Goal: Communication & Community: Answer question/provide support

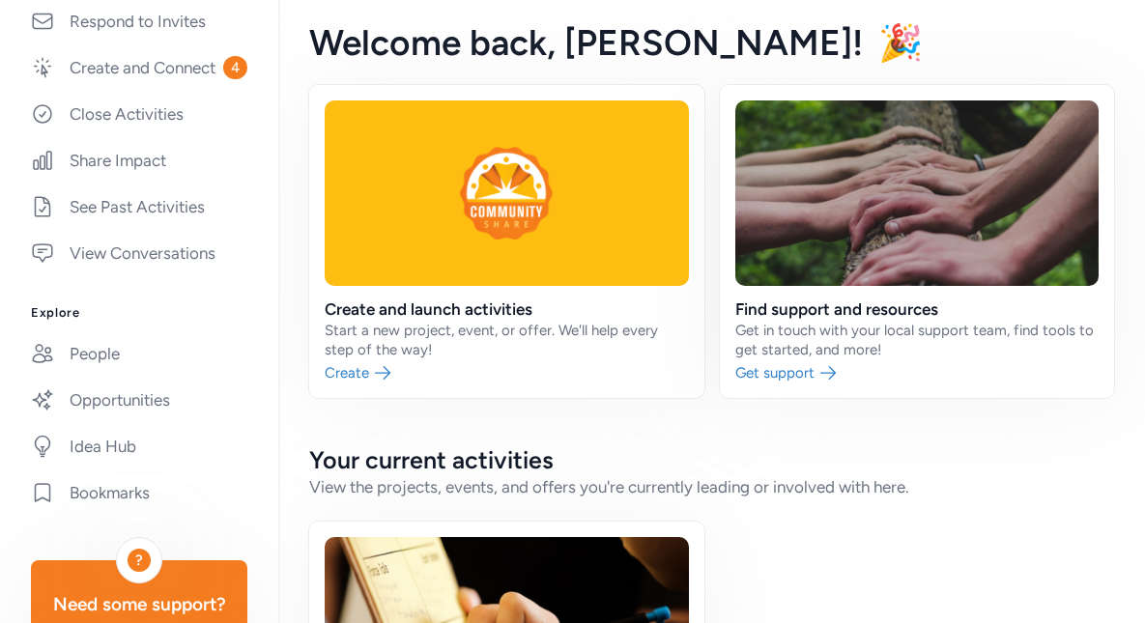
scroll to position [279, 0]
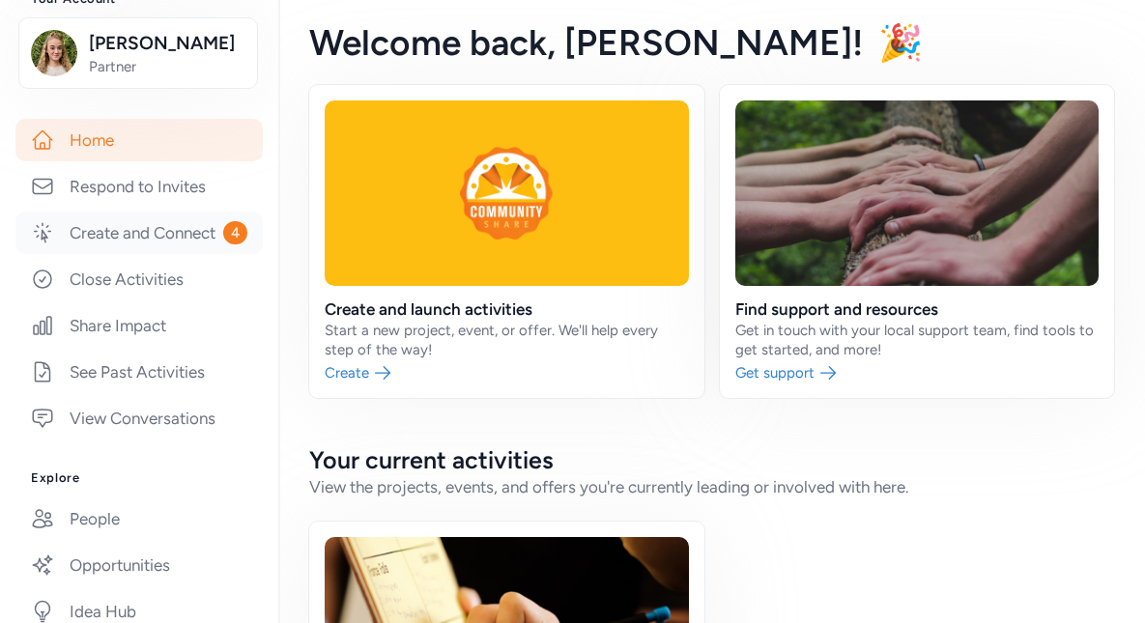
click at [132, 254] on link "Create and Connect 4" at bounding box center [138, 233] width 247 height 43
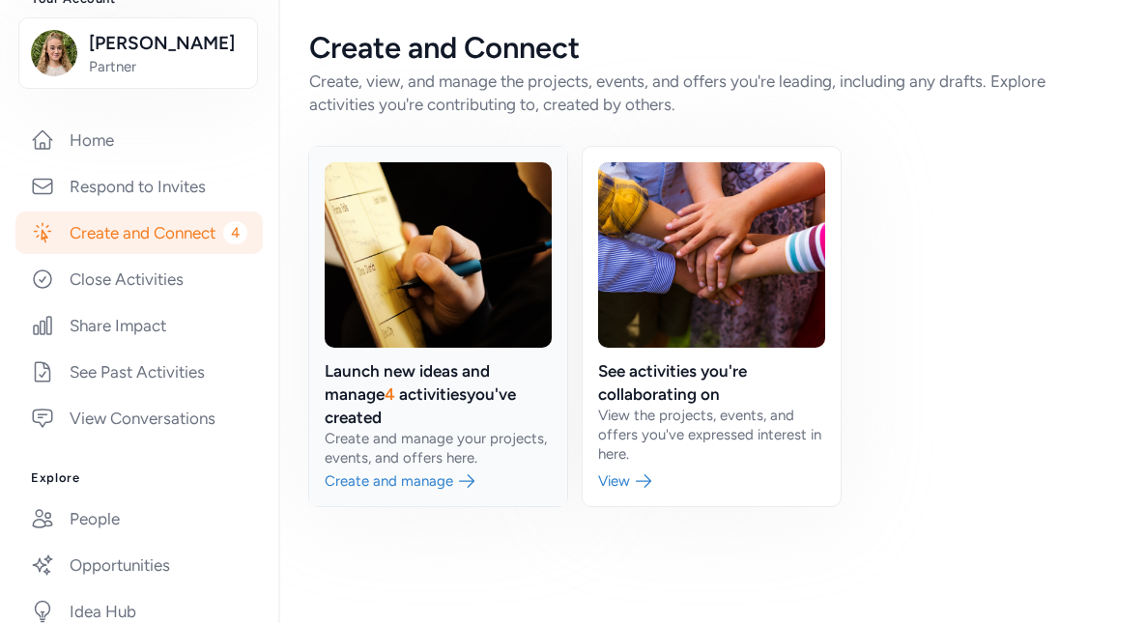
click at [488, 393] on link at bounding box center [438, 327] width 258 height 360
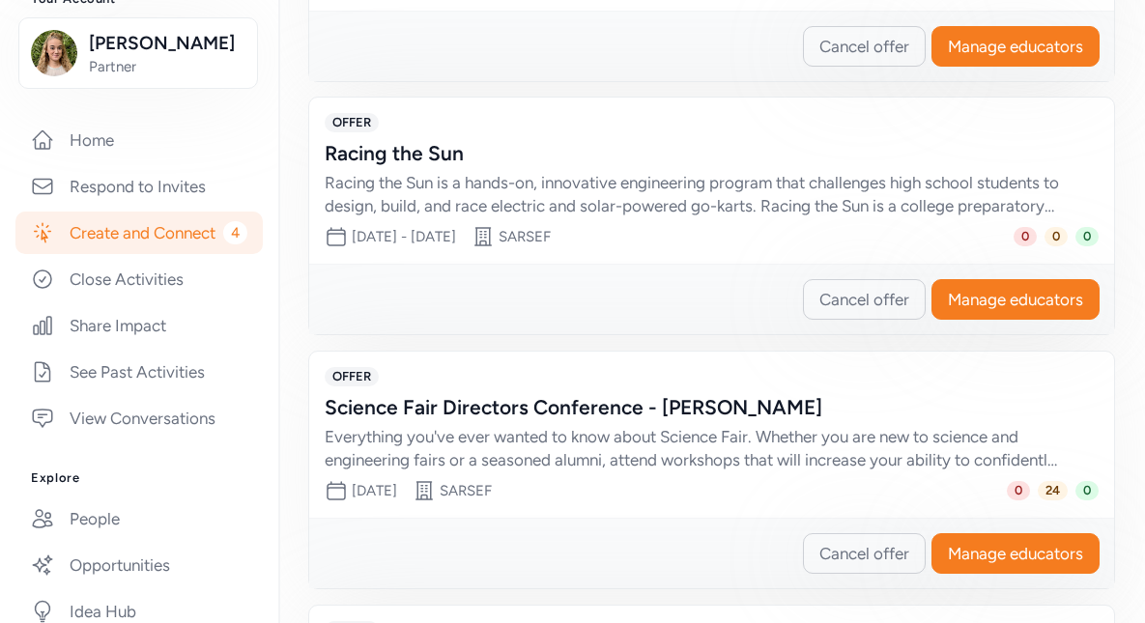
scroll to position [453, 0]
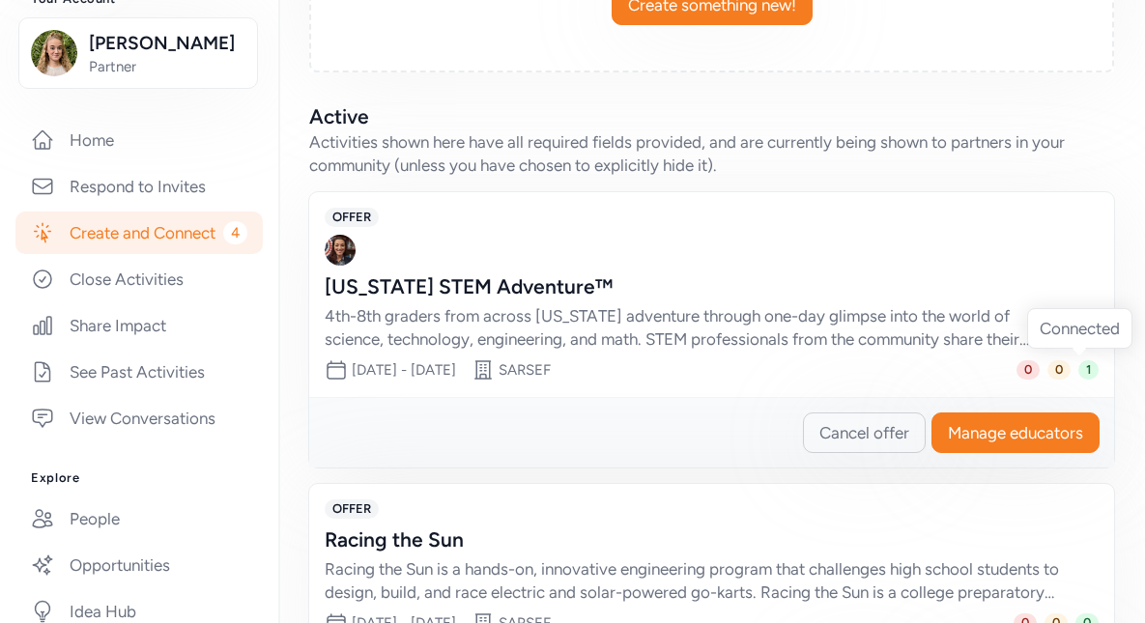
click at [1079, 363] on span "1" at bounding box center [1089, 369] width 20 height 19
click at [541, 282] on div "[US_STATE] STEM Adventure™" at bounding box center [692, 287] width 735 height 27
click at [345, 239] on img at bounding box center [340, 250] width 31 height 31
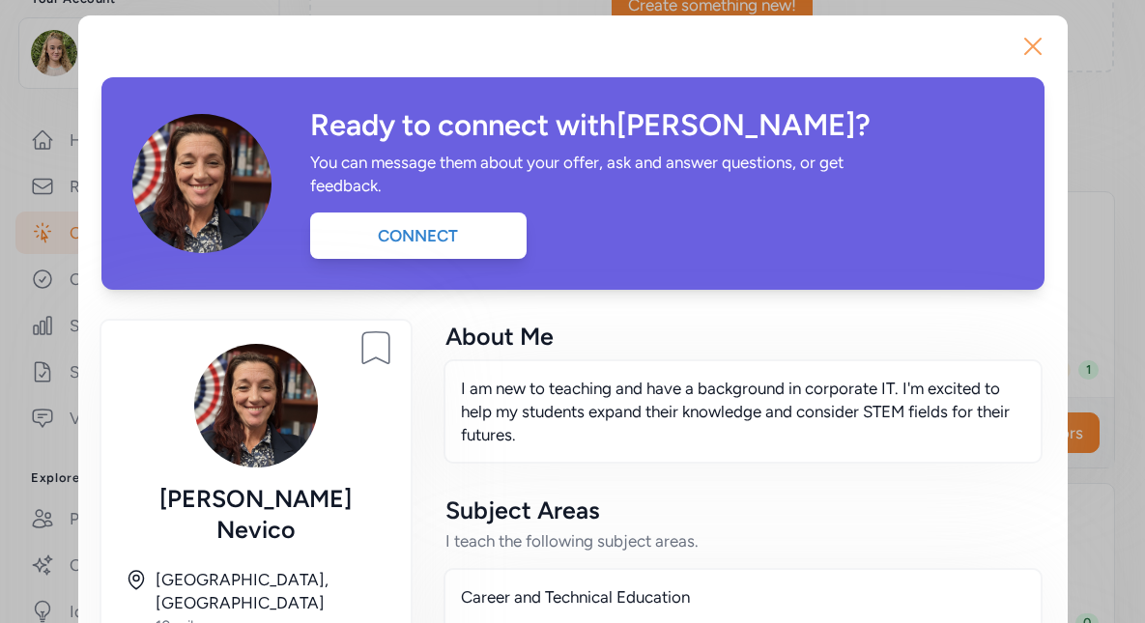
click at [1032, 45] on icon "button" at bounding box center [1033, 46] width 31 height 31
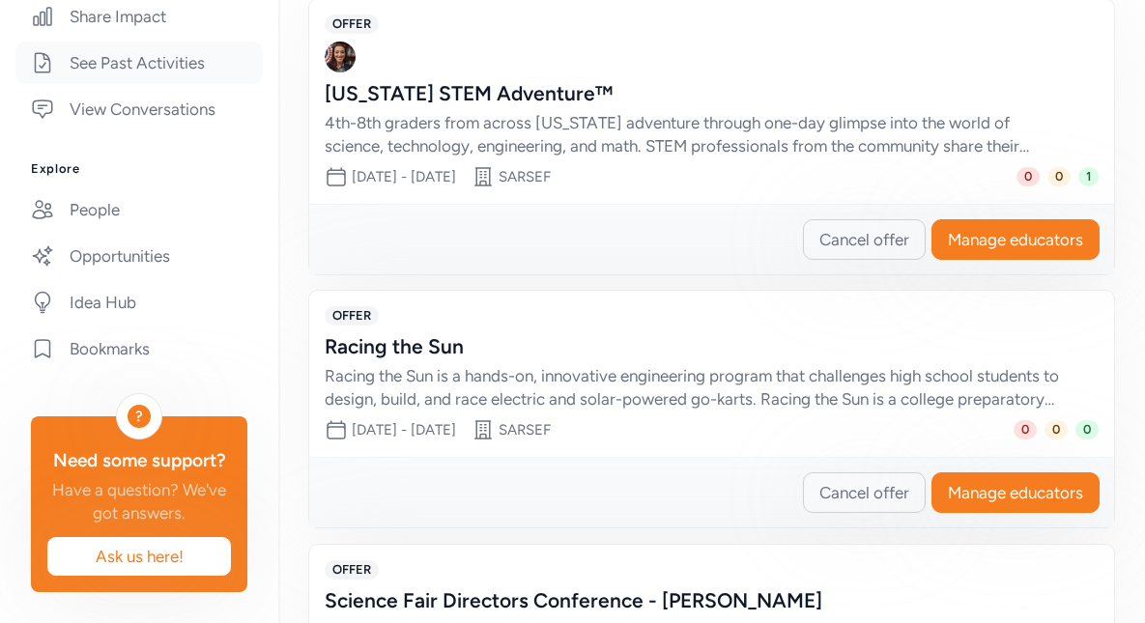
scroll to position [183, 0]
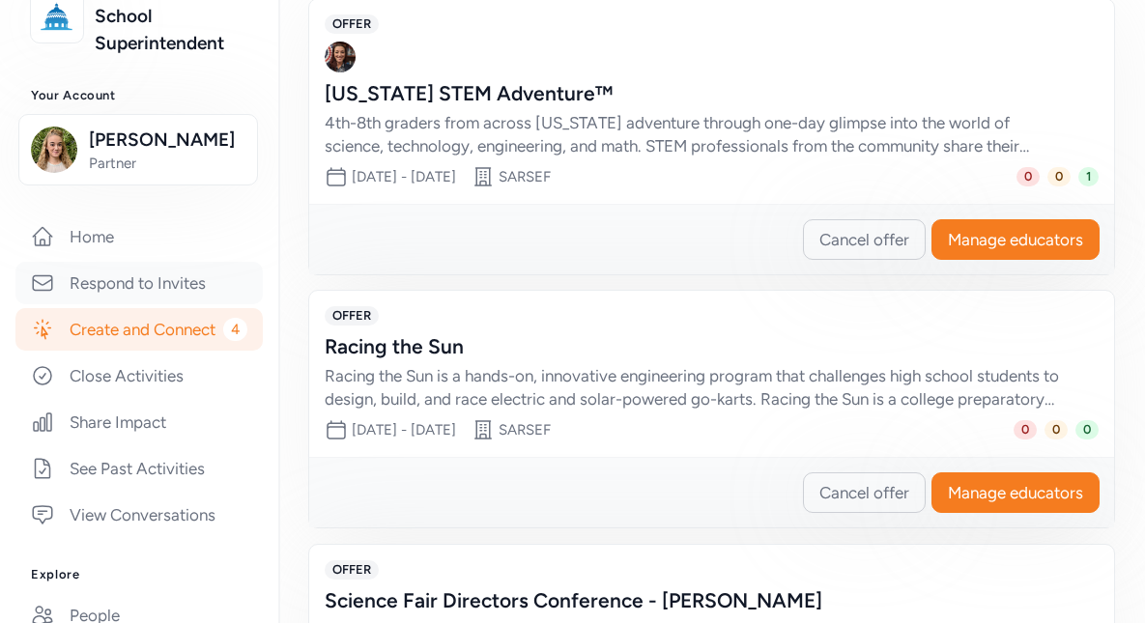
click at [137, 301] on link "Respond to Invites" at bounding box center [138, 283] width 247 height 43
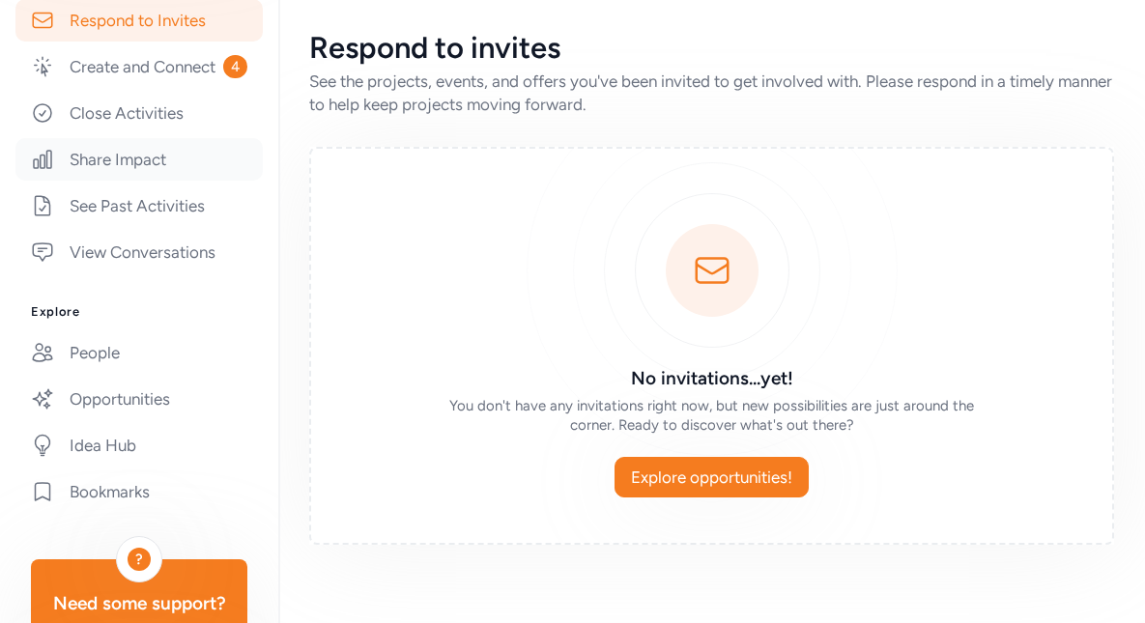
scroll to position [473, 0]
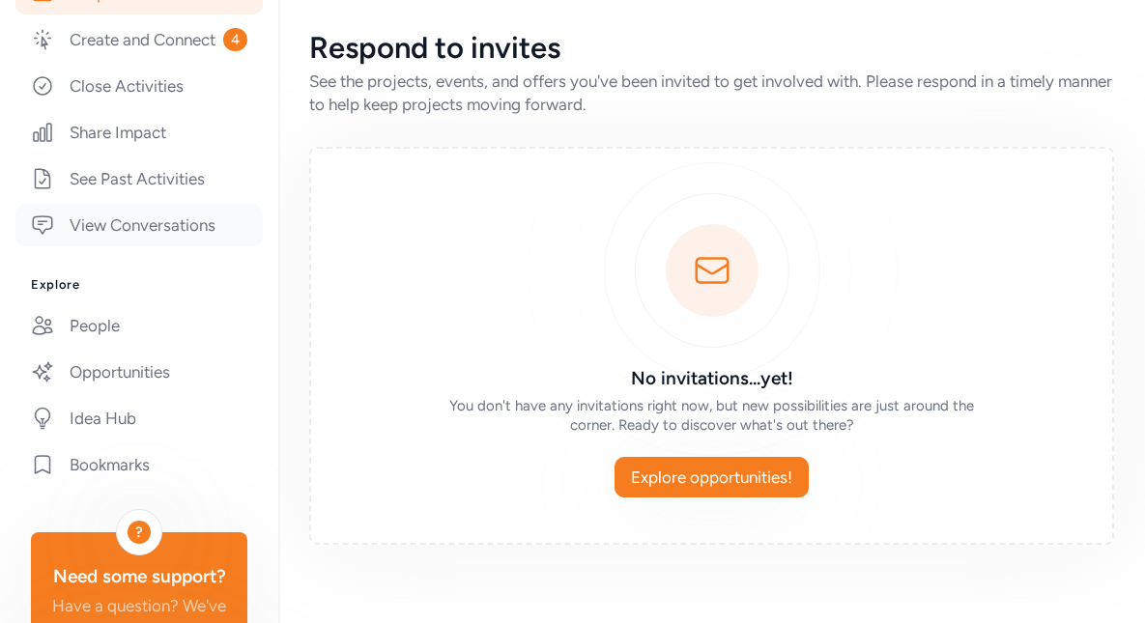
click at [155, 246] on link "View Conversations" at bounding box center [138, 225] width 247 height 43
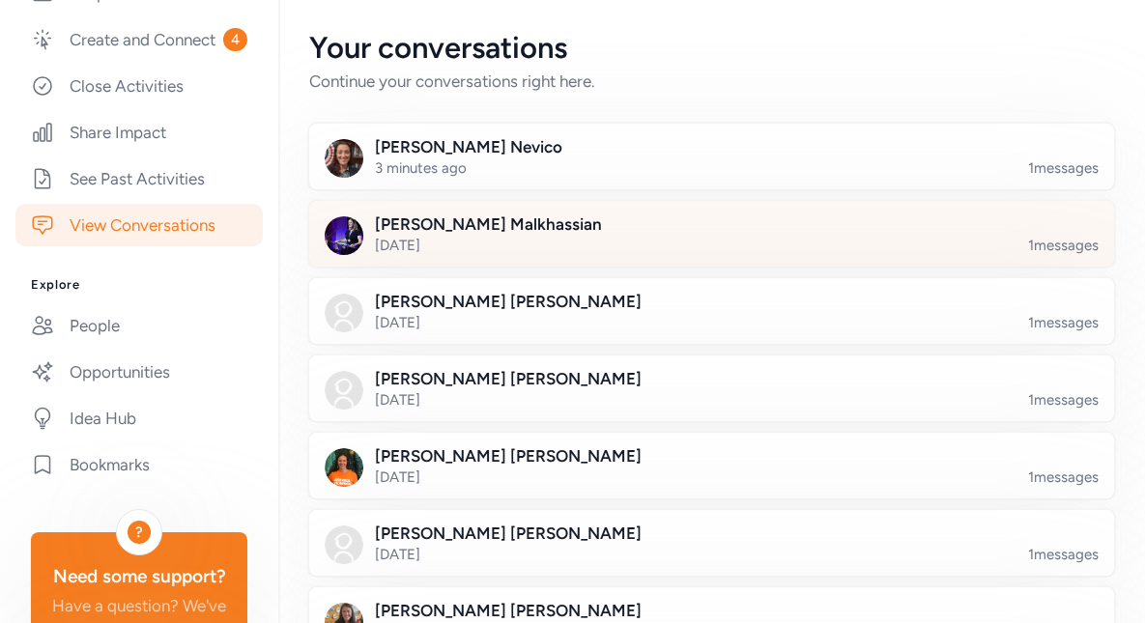
click at [574, 238] on div at bounding box center [727, 246] width 805 height 66
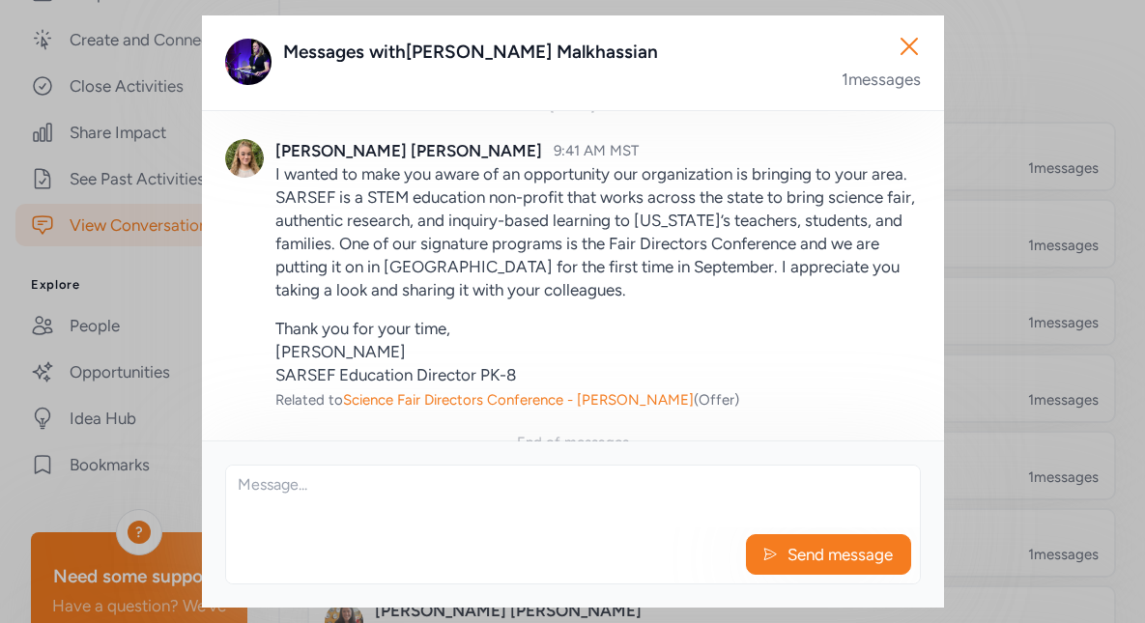
scroll to position [74, 0]
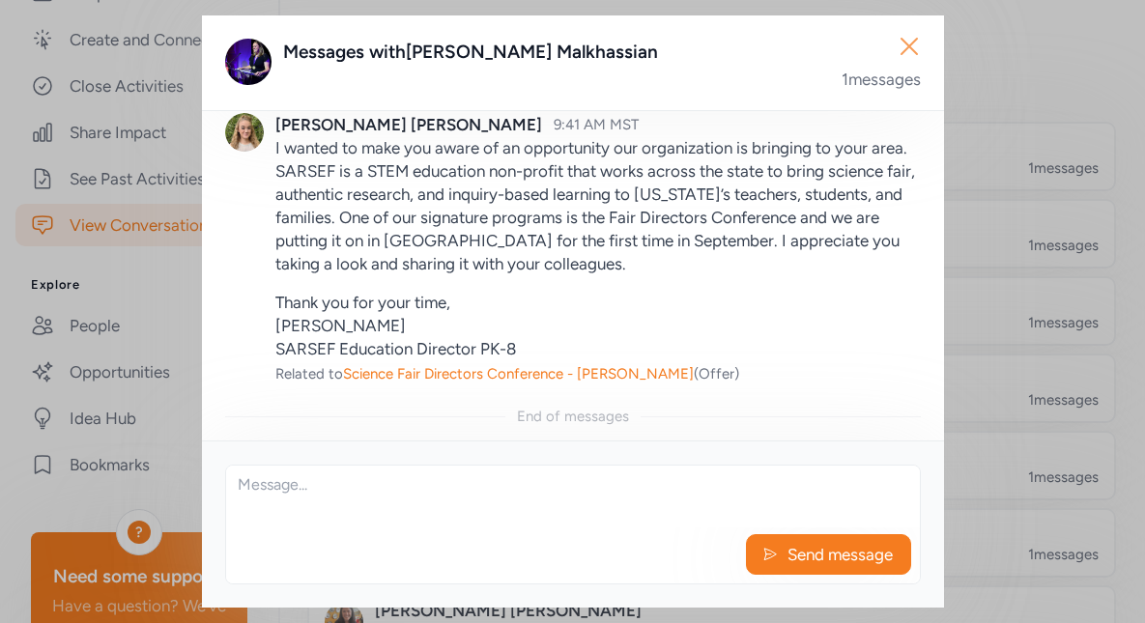
click at [914, 52] on icon "button" at bounding box center [909, 46] width 15 height 15
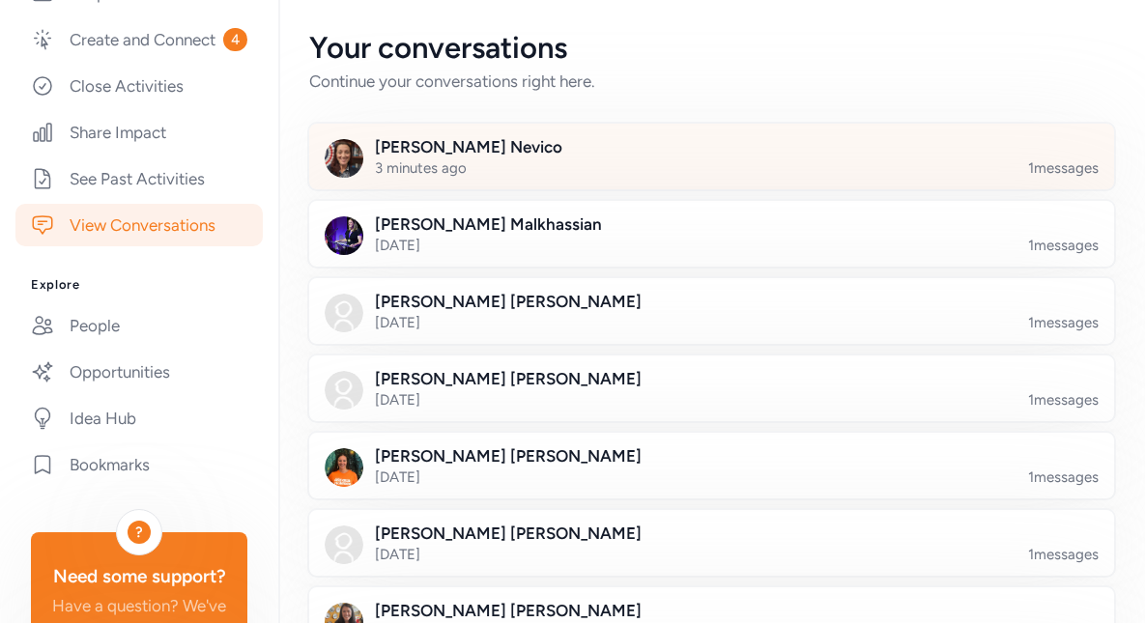
click at [692, 171] on div at bounding box center [727, 168] width 805 height 66
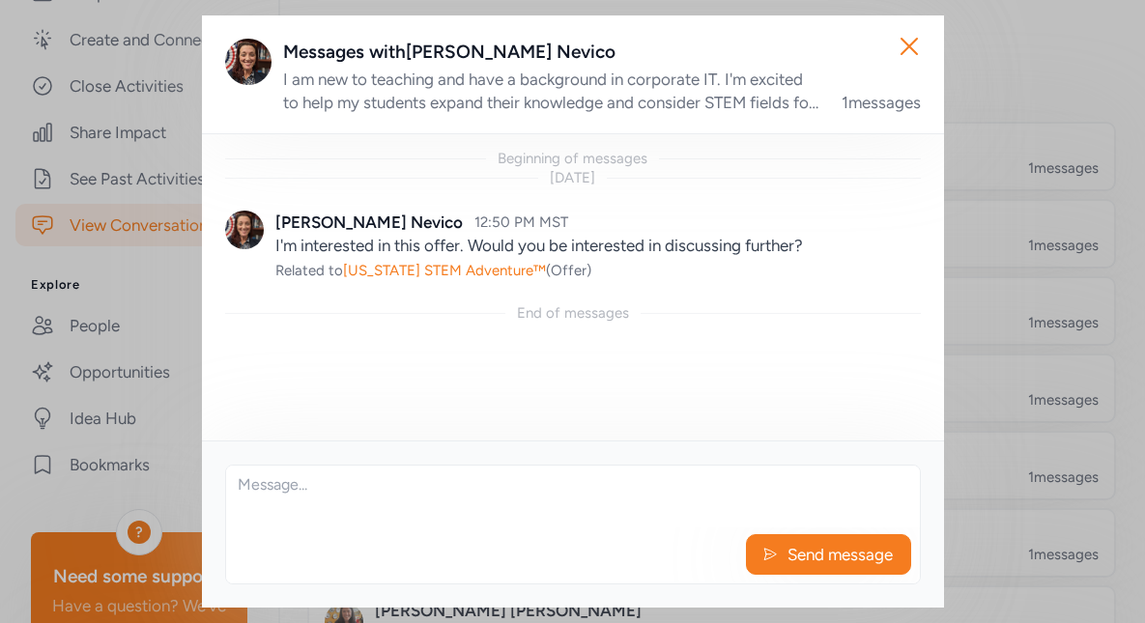
click at [485, 504] on textarea at bounding box center [573, 497] width 694 height 62
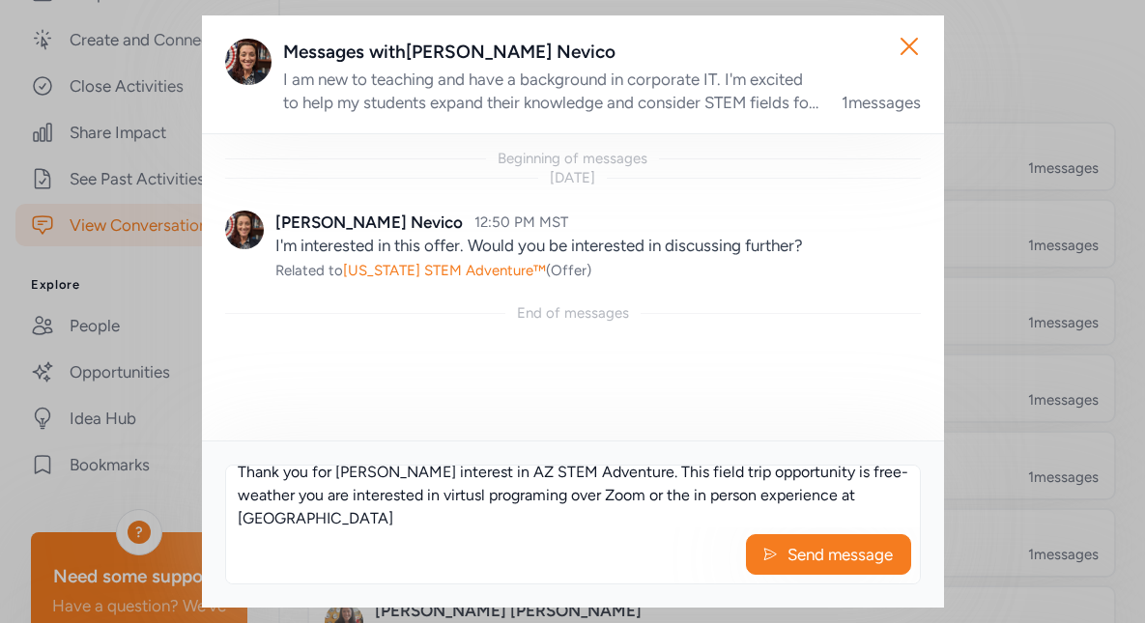
scroll to position [59, 0]
click at [407, 501] on textarea "Greetings and Good Science, Thank you for [PERSON_NAME] interest in AZ STEM Adv…" at bounding box center [573, 497] width 694 height 62
click at [351, 484] on textarea "Greetings and Good Science, Thank you for [PERSON_NAME] interest in AZ STEM Adv…" at bounding box center [573, 497] width 694 height 62
click at [355, 470] on textarea "Greetings and Good Science, Thank you for [PERSON_NAME] interest in AZ STEM Adv…" at bounding box center [573, 497] width 694 height 62
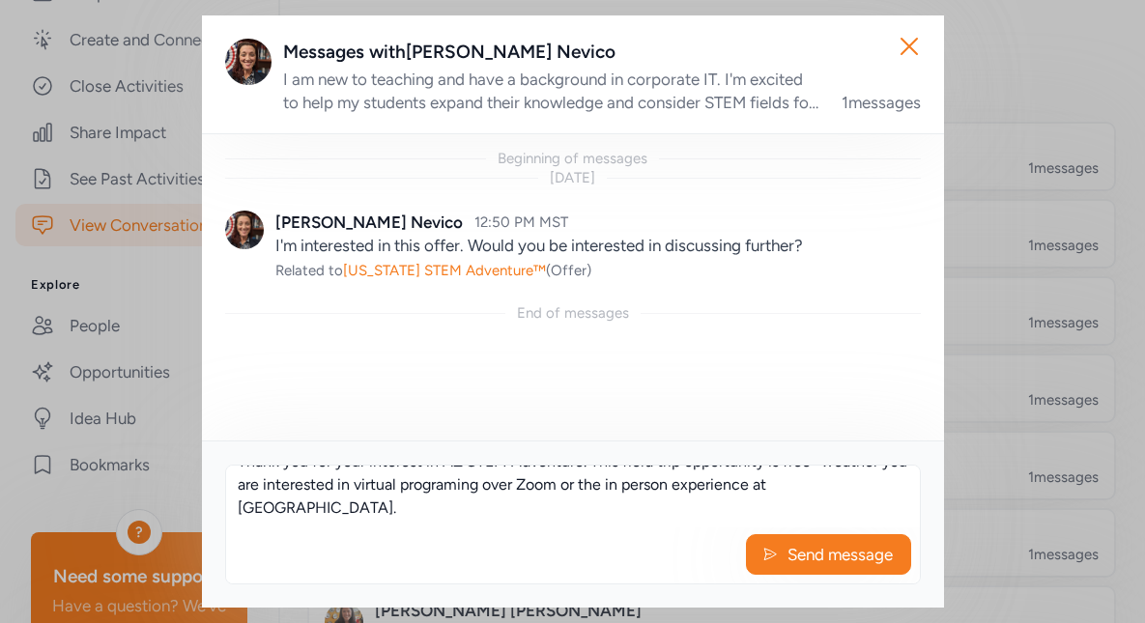
scroll to position [0, 0]
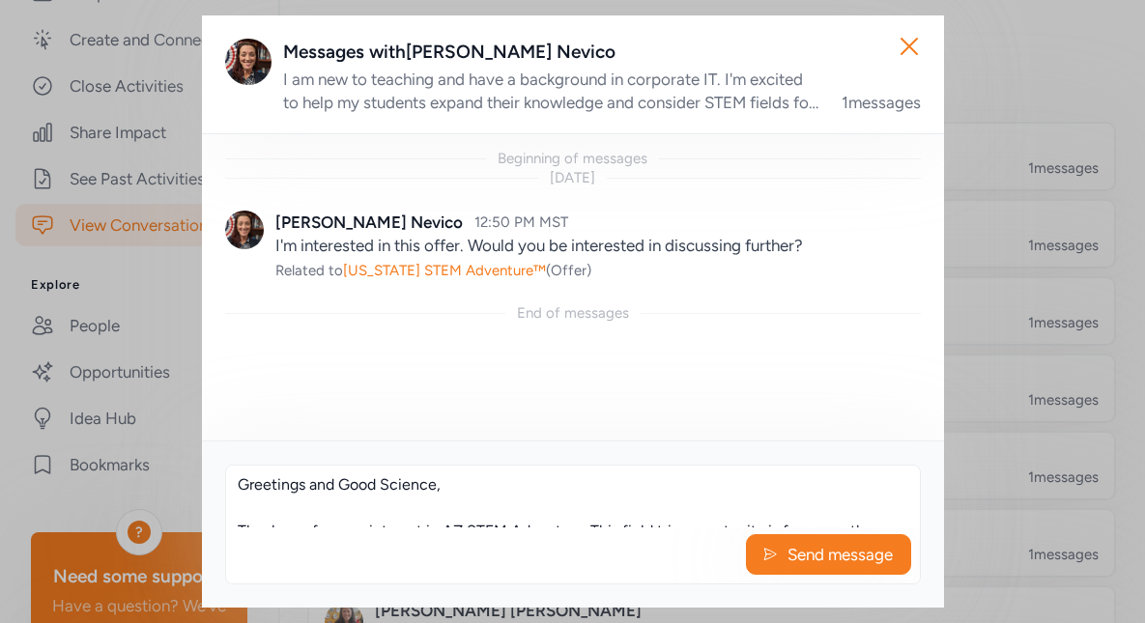
click at [597, 513] on textarea "Greetings and Good Science, Thank you for your interest in AZ STEM Adventure. T…" at bounding box center [573, 497] width 694 height 62
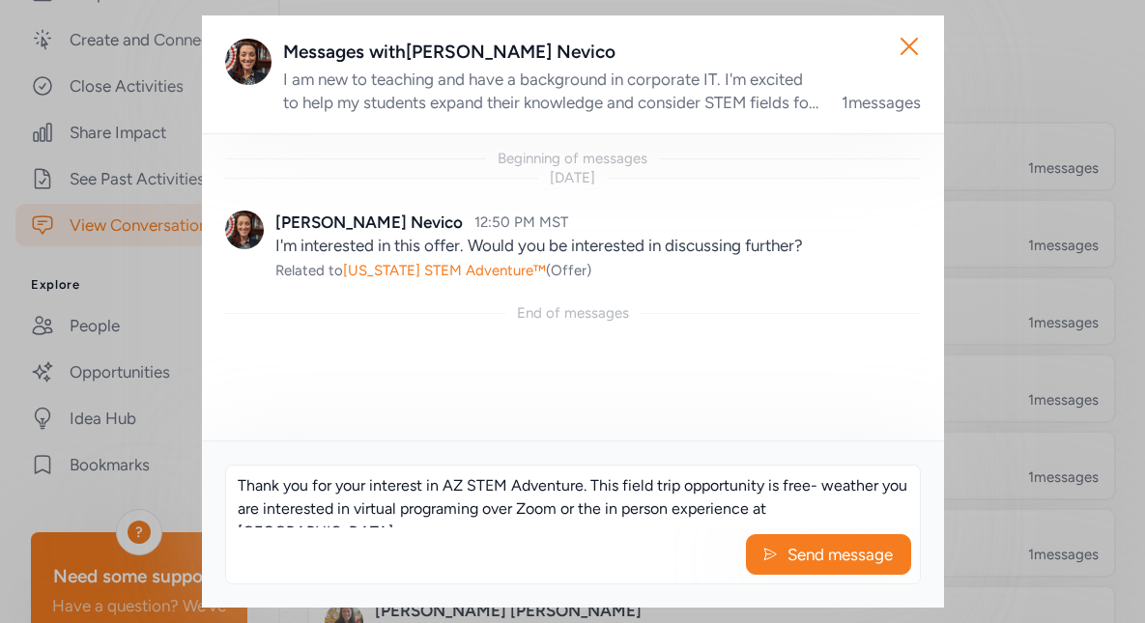
scroll to position [70, 0]
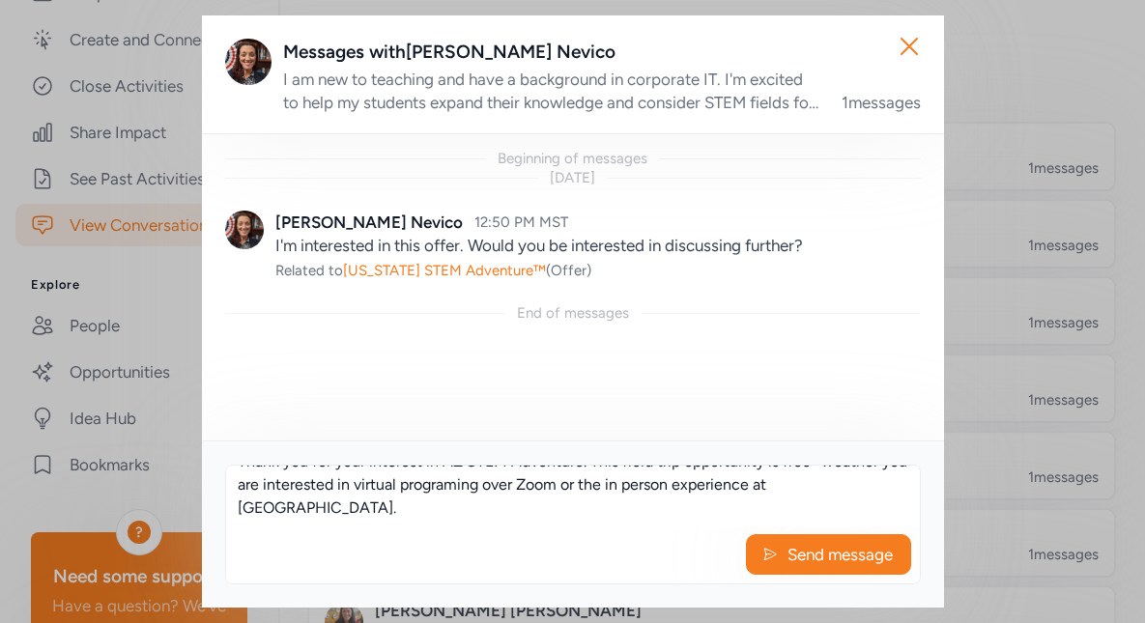
click at [602, 477] on textarea "Greetings and Good Science, Thank you for your interest in AZ STEM Adventure. T…" at bounding box center [573, 497] width 694 height 62
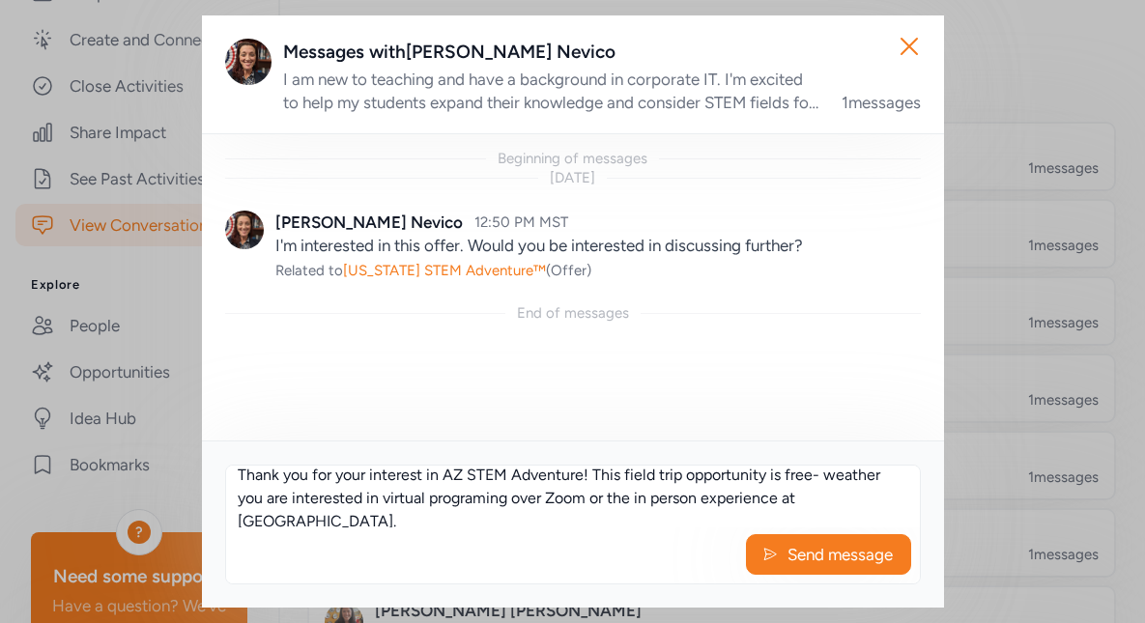
click at [839, 473] on textarea "Greetings and Good Science, Thank you for your interest in AZ STEM Adventure! T…" at bounding box center [573, 497] width 694 height 62
paste textarea "he"
click at [377, 526] on textarea "Greetings and Good Science, Thank you for your interest in AZ STEM Adventure! T…" at bounding box center [573, 497] width 694 height 62
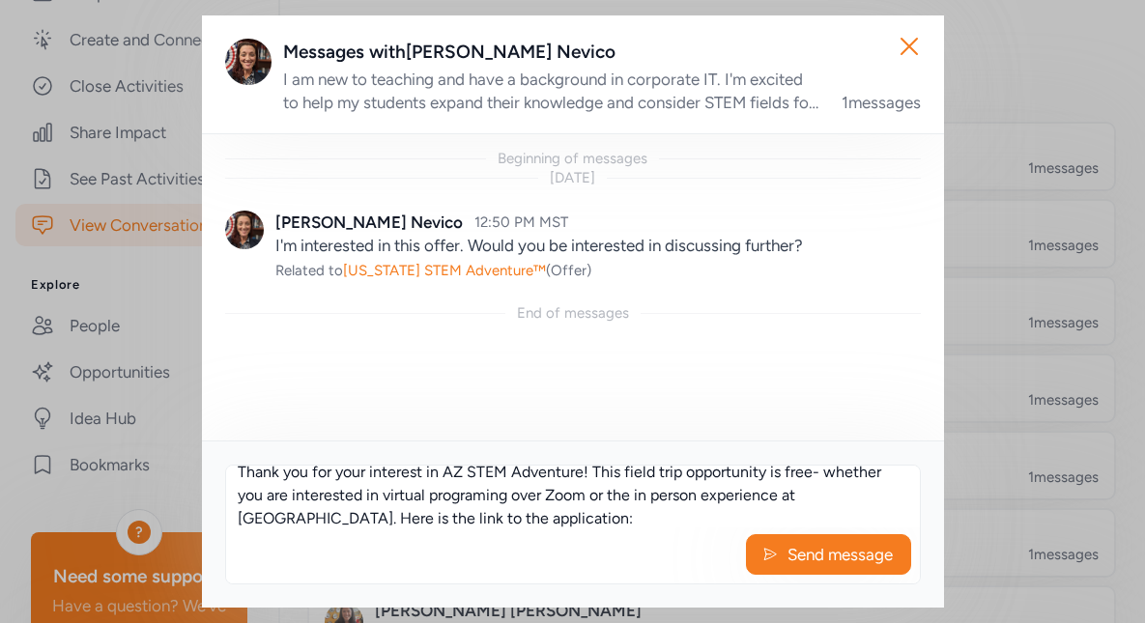
paste textarea "[URL][DOMAIN_NAME]"
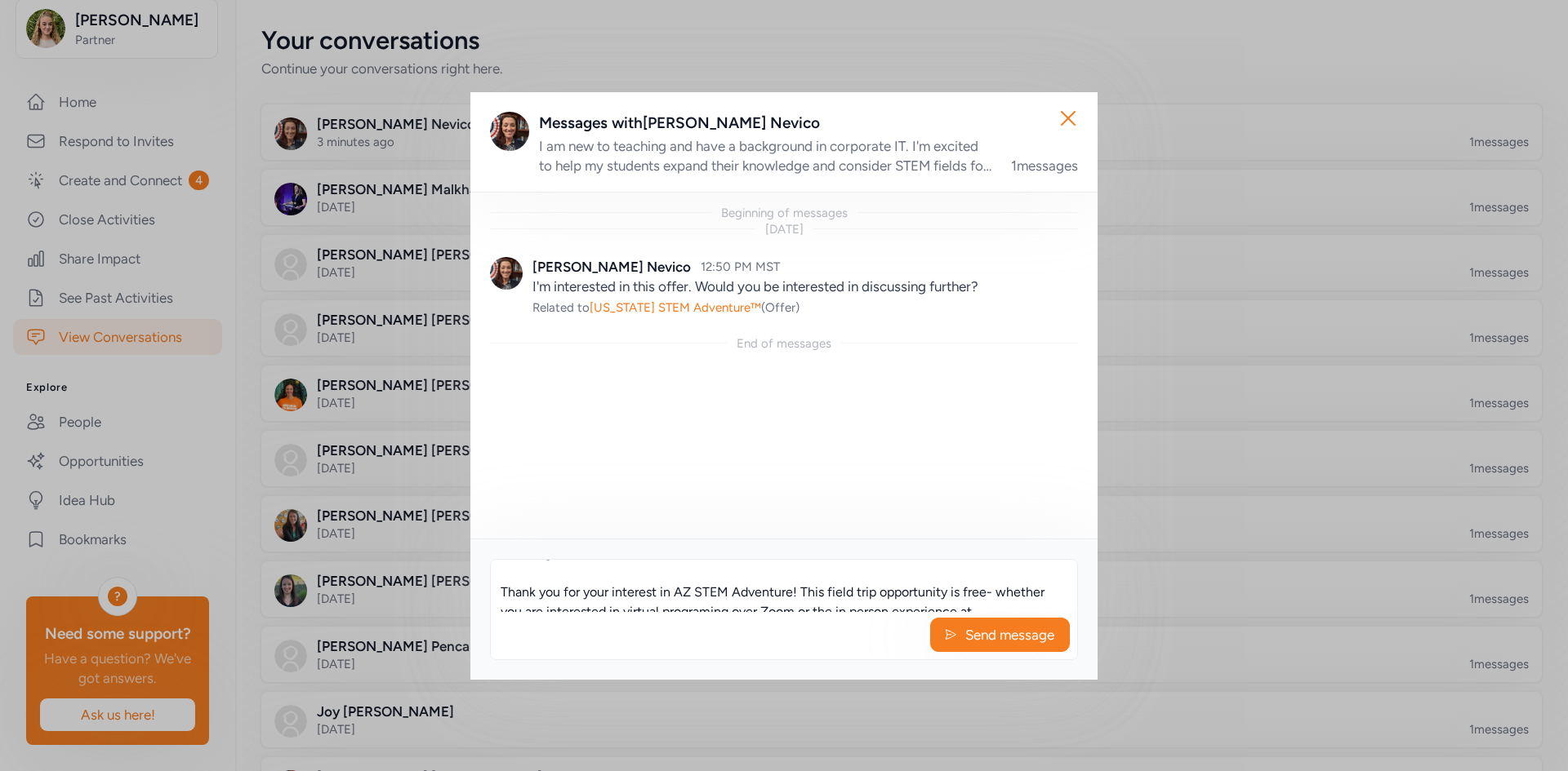
scroll to position [0, 0]
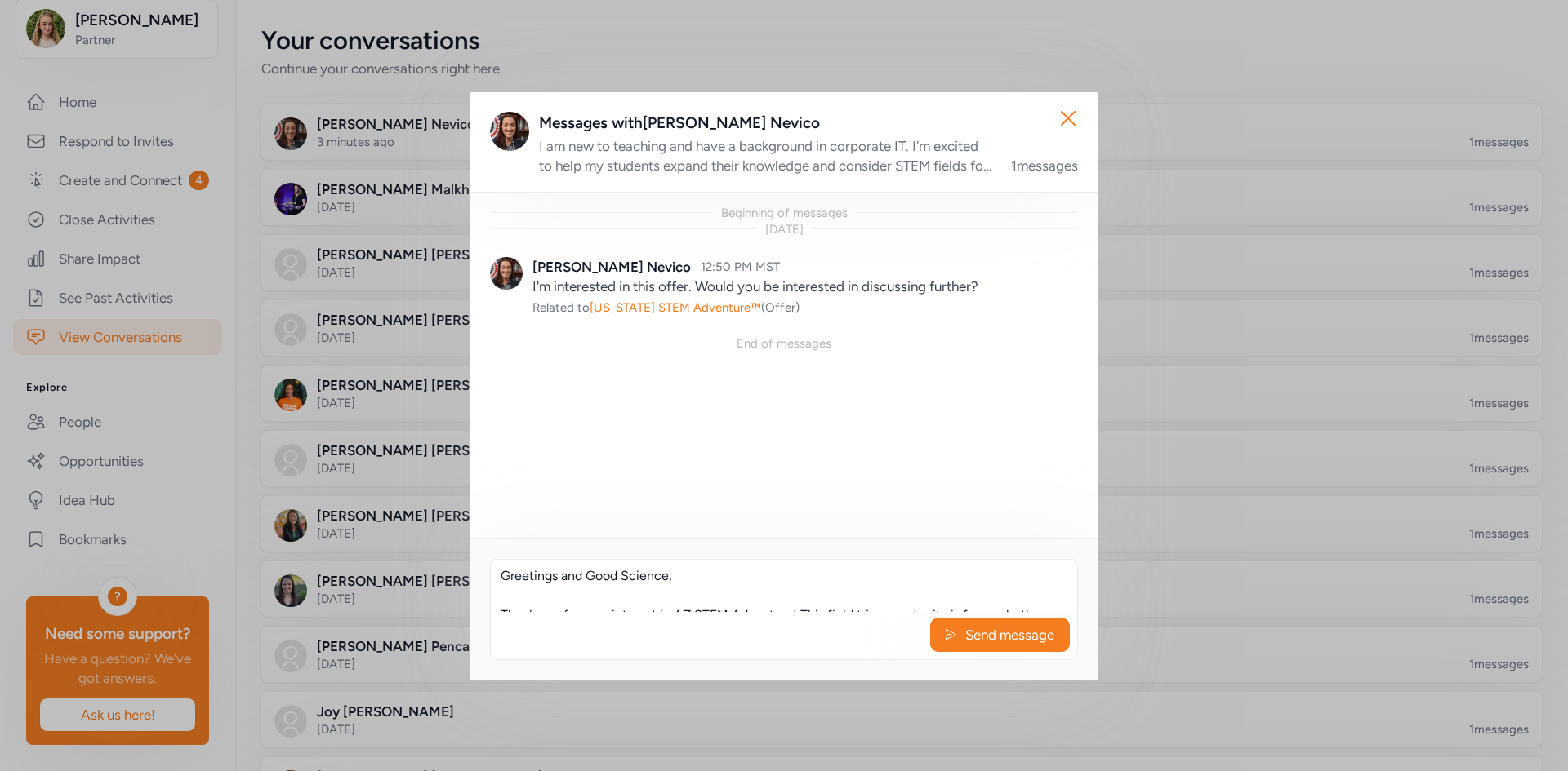
click at [652, 525] on textarea "Greetings and Good Science, Thank you for your interest in AZ STEM Adventure! T…" at bounding box center [784, 586] width 586 height 52
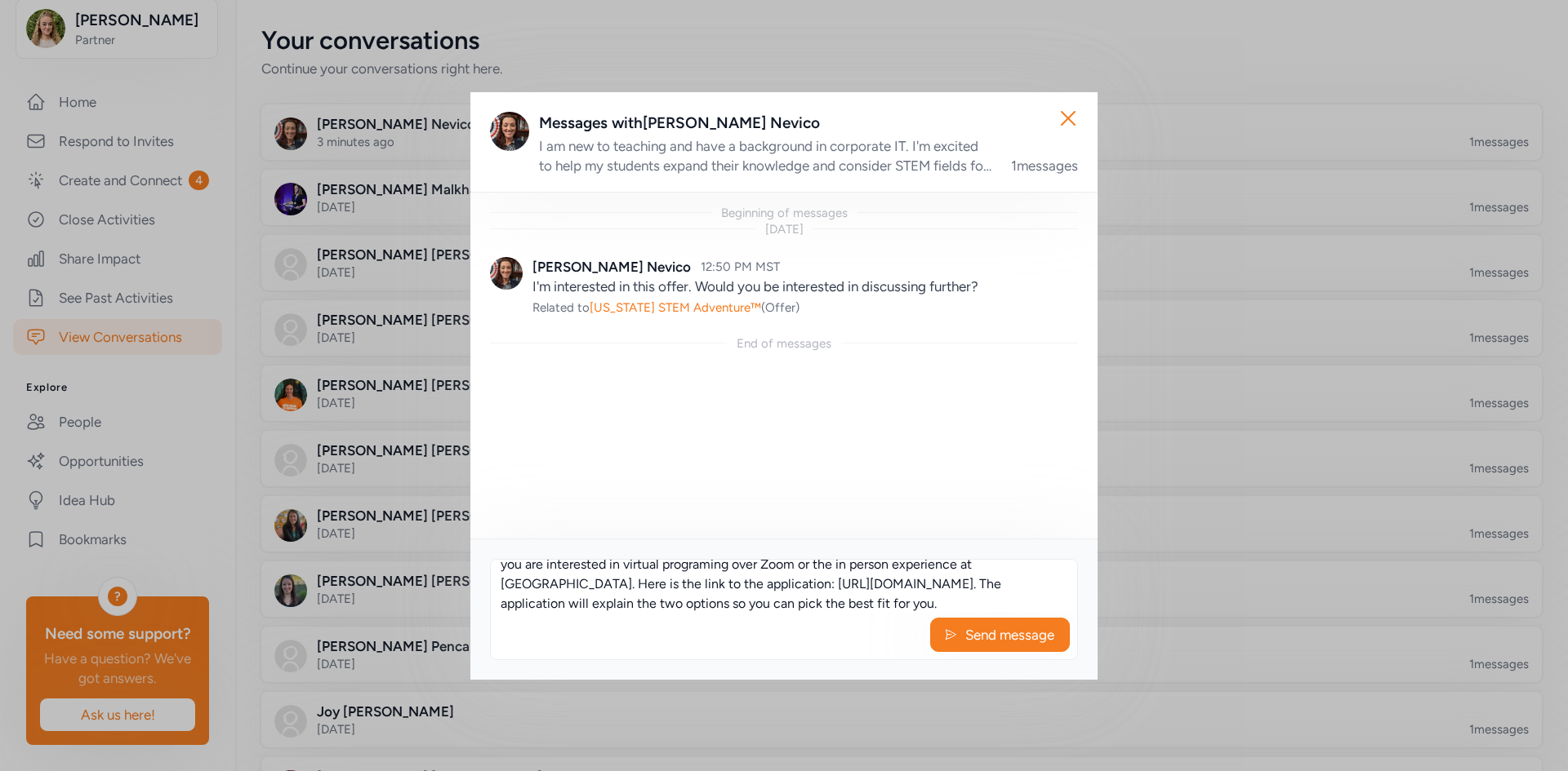
scroll to position [90, 0]
click at [863, 525] on textarea "Greetings and Good Science, Thank you for your interest in AZ STEM Adventure! T…" at bounding box center [784, 586] width 586 height 52
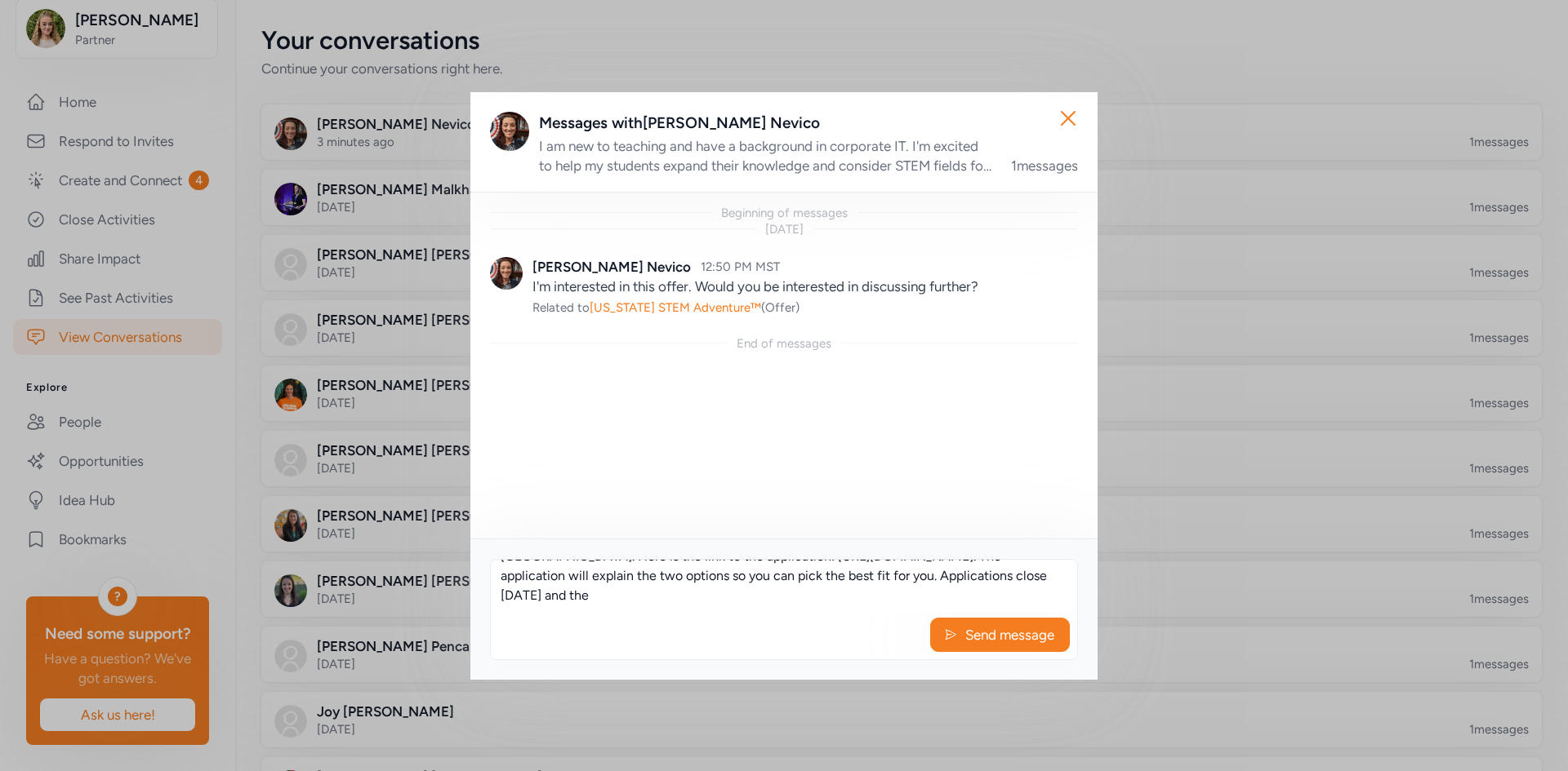
click at [512, 525] on textarea "Greetings and Good Science, Thank you for your interest in AZ STEM Adventure! T…" at bounding box center [784, 586] width 586 height 52
click at [532, 525] on textarea "Greetings and Good Science, Thank you for your interest in AZ STEM Adventure! T…" at bounding box center [784, 586] width 586 height 52
click at [665, 525] on textarea "Greetings and Good Science, Thank you for your interest in AZ STEM Adventure! T…" at bounding box center [784, 586] width 586 height 52
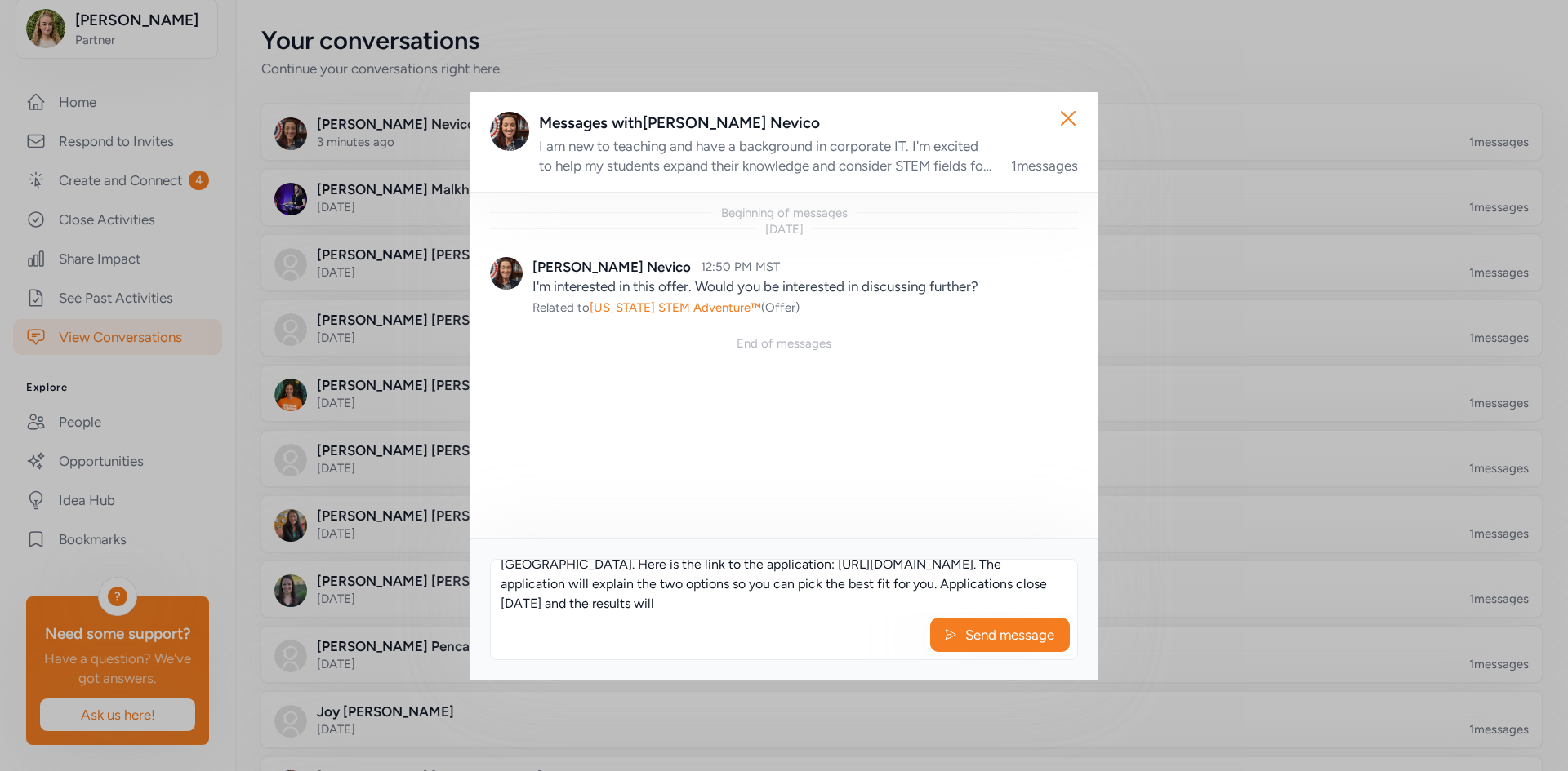
scroll to position [110, 0]
click at [594, 525] on textarea "Greetings and Good Science, Thank you for your interest in AZ STEM Adventure! T…" at bounding box center [784, 586] width 586 height 52
drag, startPoint x: 852, startPoint y: 584, endPoint x: 867, endPoint y: 596, distance: 19.2
click at [867, 525] on textarea "Greetings and Good Science, Thank you for your interest in AZ STEM Adventure! T…" at bounding box center [784, 586] width 586 height 52
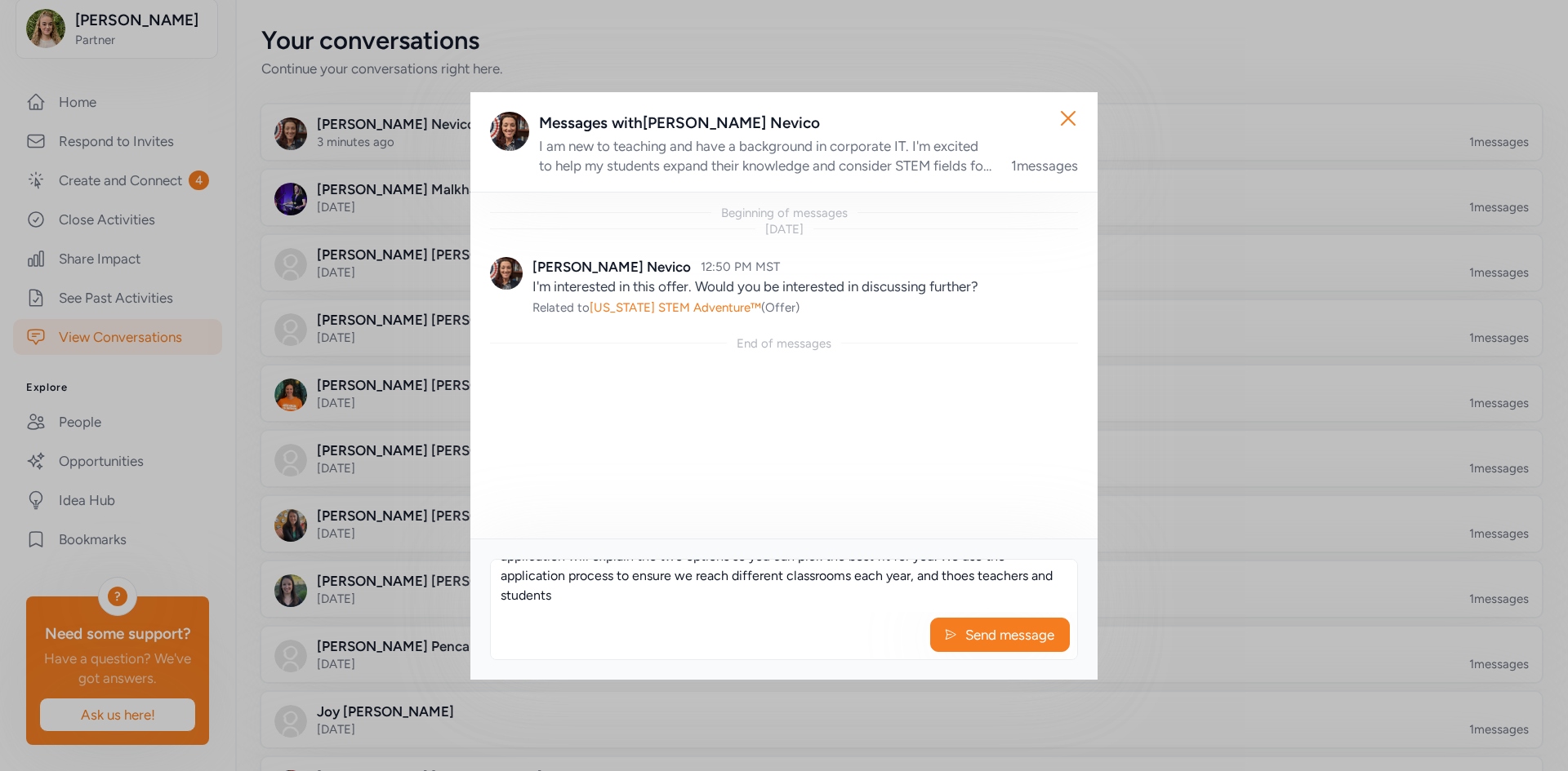
click at [833, 525] on textarea "Greetings and Good Science, Thank you for your interest in AZ STEM Adventure! T…" at bounding box center [784, 586] width 586 height 52
click at [966, 525] on textarea "Greetings and Good Science, Thank you for your interest in AZ STEM Adventure! T…" at bounding box center [784, 586] width 586 height 52
drag, startPoint x: 989, startPoint y: 593, endPoint x: 819, endPoint y: 603, distance: 170.3
click at [819, 525] on textarea "Greetings and Good Science, Thank you for your interest in AZ STEM Adventure! T…" at bounding box center [784, 586] width 586 height 52
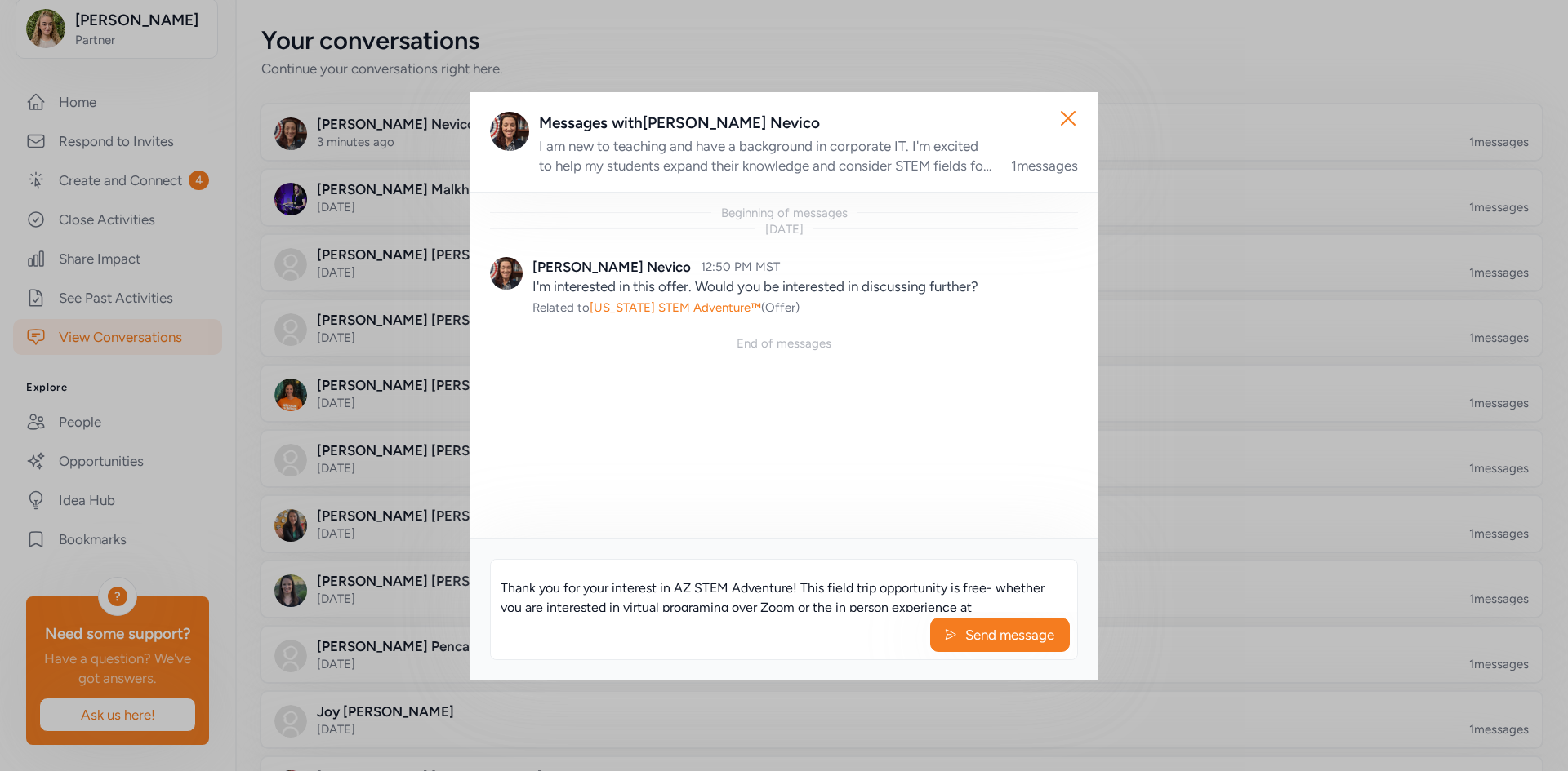
scroll to position [0, 0]
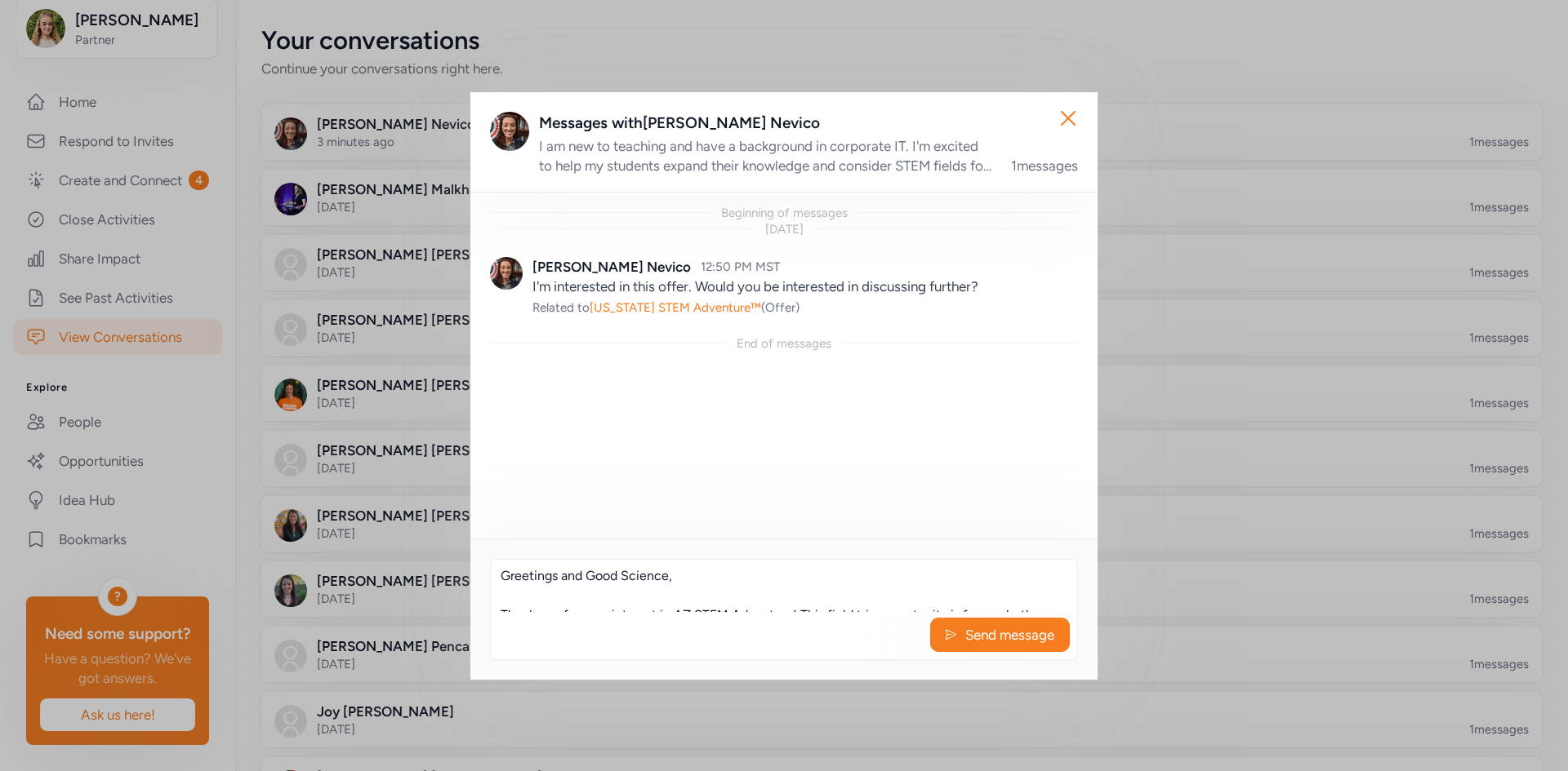
click at [815, 525] on textarea "Greetings and Good Science, Thank you for your interest in AZ STEM Adventure! T…" at bounding box center [784, 586] width 586 height 52
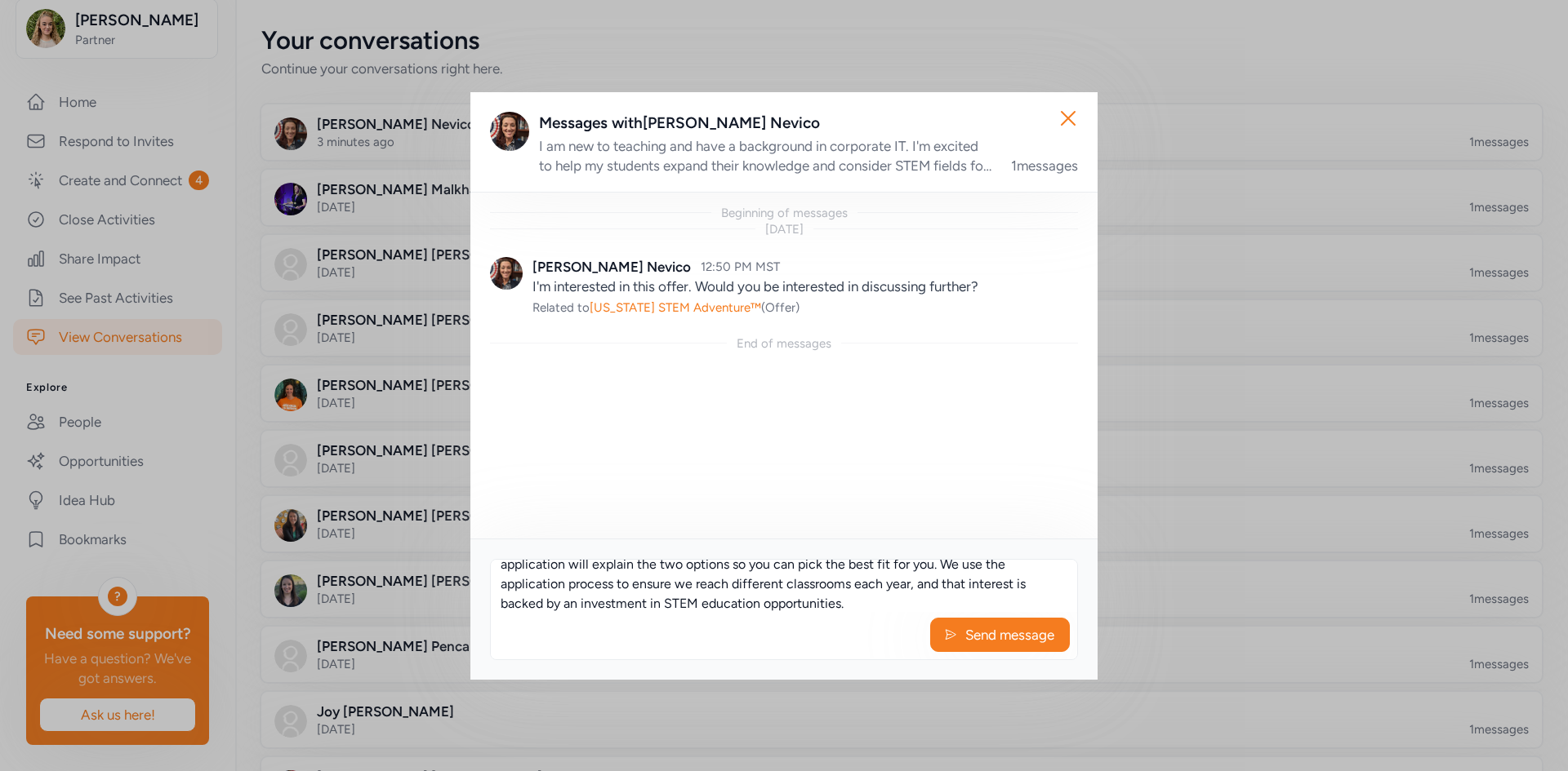
scroll to position [129, 0]
click at [663, 525] on textarea "Greetings and Good Science, Thank you for your interest in AZ STEM Adventure! T…" at bounding box center [784, 586] width 586 height 52
click at [664, 525] on textarea "Greetings and Good Science, Thank you for your interest in AZ STEM Adventure! T…" at bounding box center [784, 586] width 586 height 52
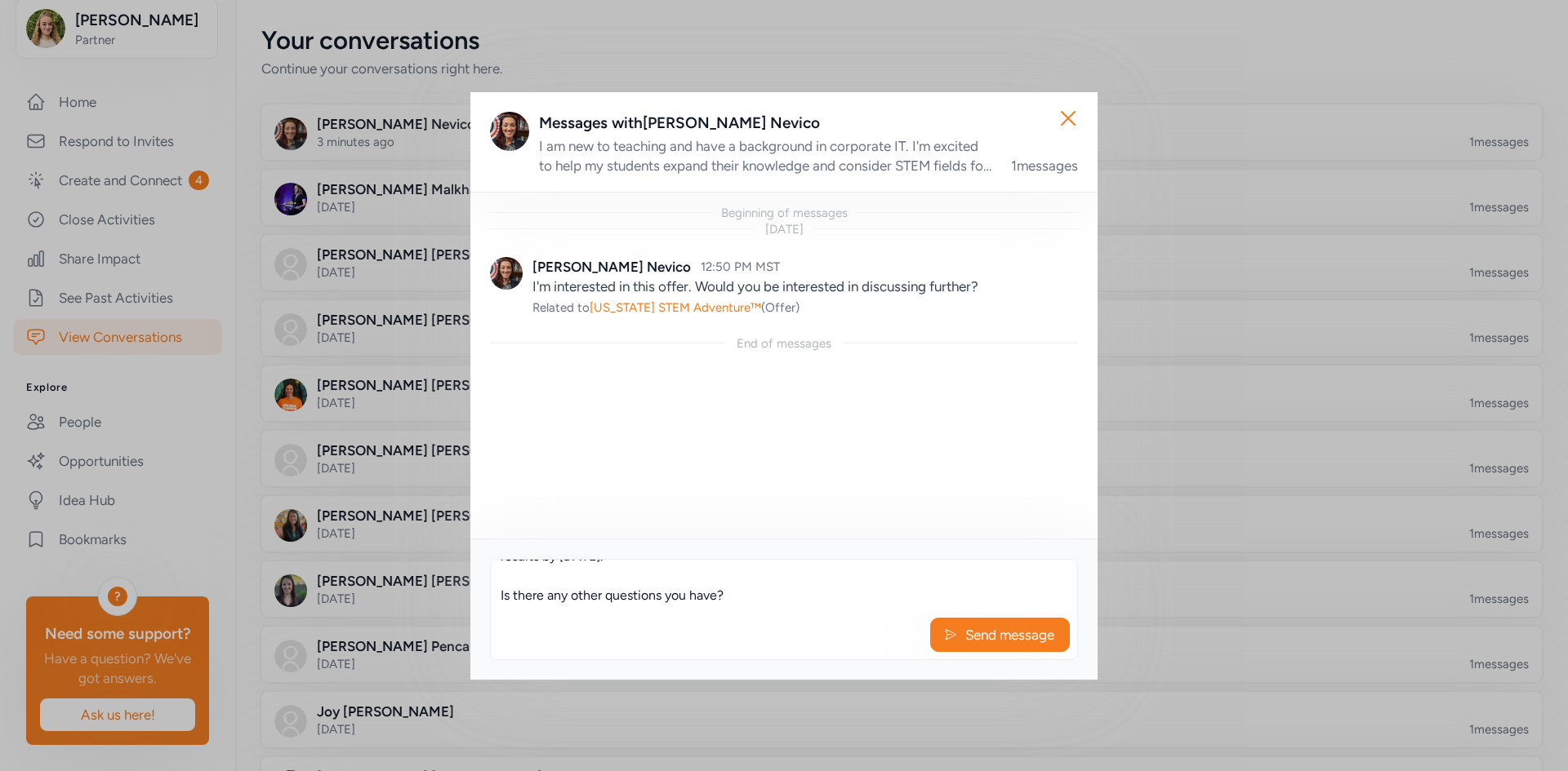
scroll to position [196, 0]
drag, startPoint x: 716, startPoint y: 598, endPoint x: 482, endPoint y: 615, distance: 234.6
click at [482, 525] on div "Greetings and Good Science, Thank you for your interest in AZ STEM Adventure! T…" at bounding box center [784, 609] width 627 height 141
click at [634, 525] on textarea "Greetings and Good Science, Thank you for your interest in AZ STEM Adventure! T…" at bounding box center [784, 586] width 586 height 52
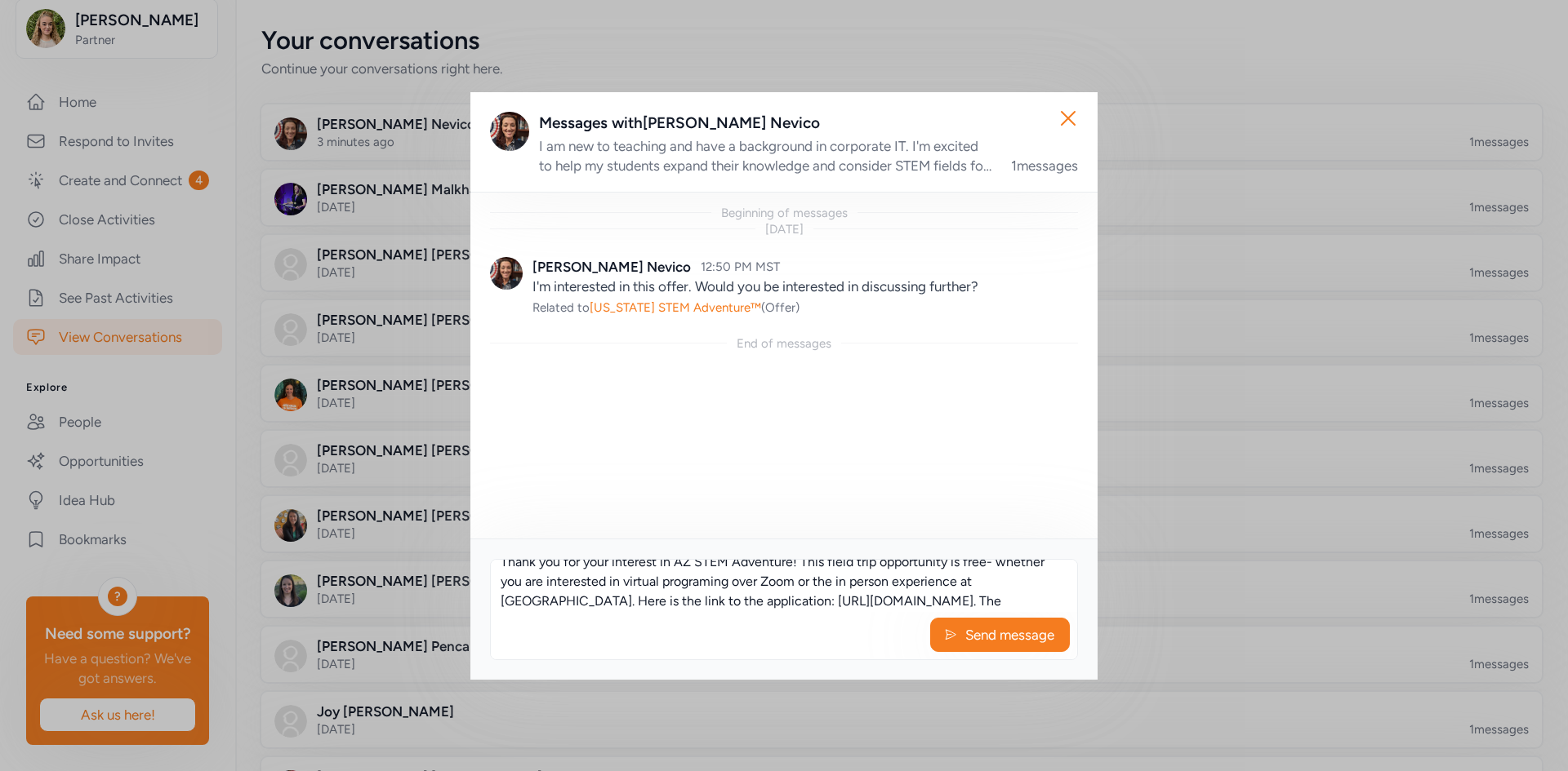
scroll to position [82, 0]
click at [841, 525] on textarea "Greetings and Good Science, Thank you for your interest in AZ STEM Adventure! T…" at bounding box center [784, 586] width 586 height 52
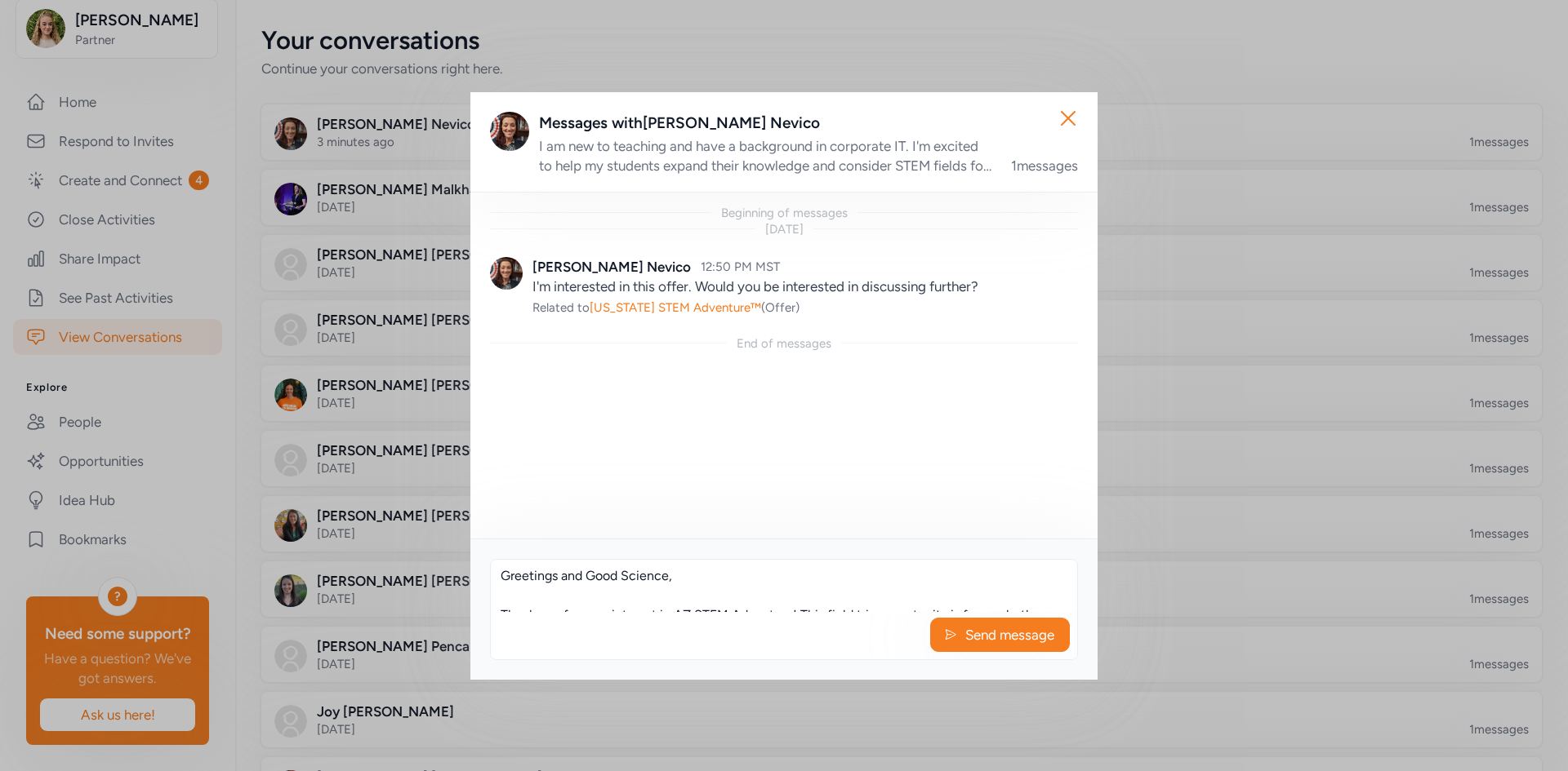
click at [683, 525] on textarea "Greetings and Good Science, Thank you for your interest in AZ STEM Adventure! T…" at bounding box center [784, 586] width 586 height 52
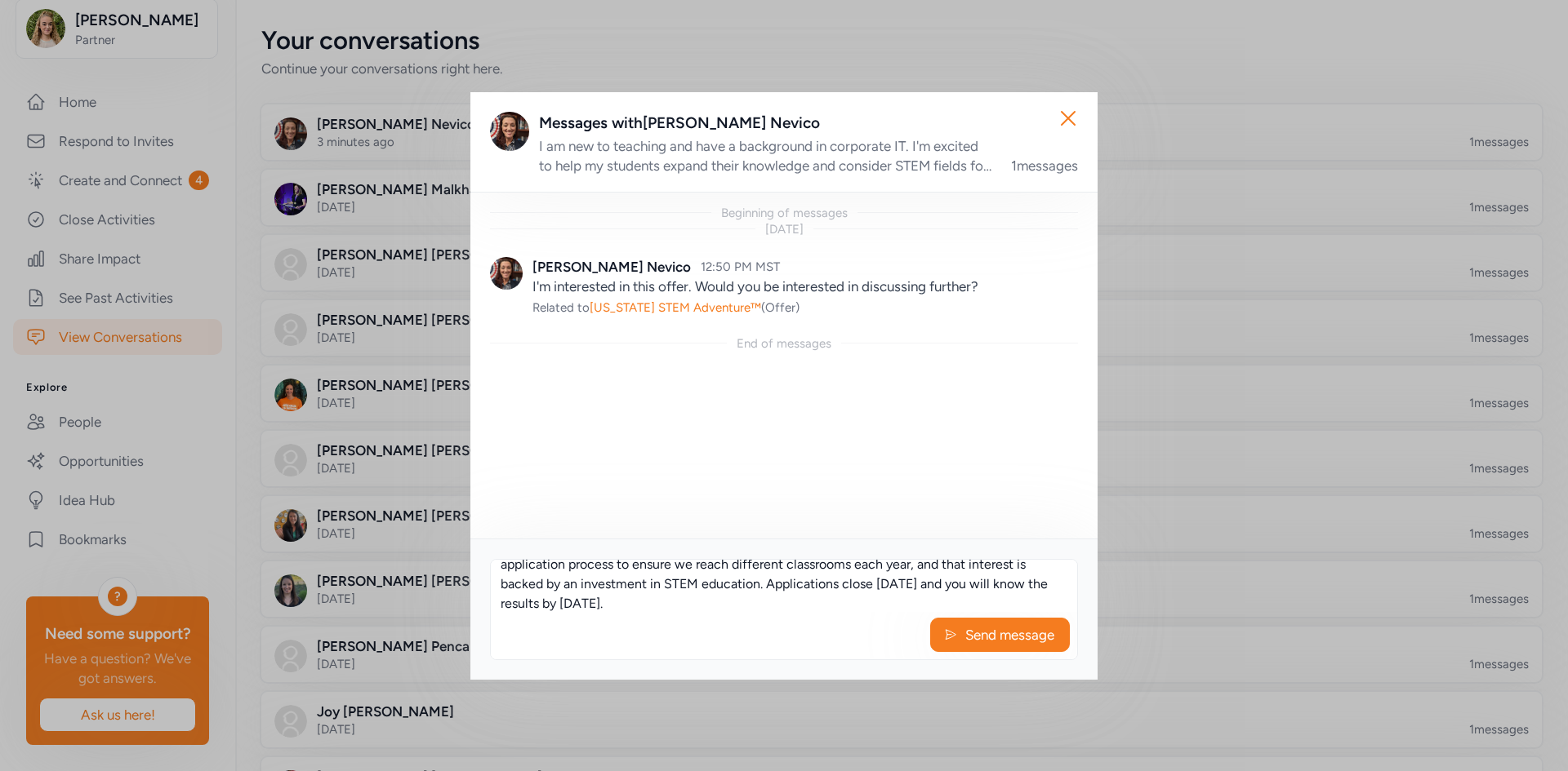
scroll to position [150, 0]
drag, startPoint x: 514, startPoint y: 598, endPoint x: 607, endPoint y: 583, distance: 94.2
click at [607, 525] on textarea "Greetings and Good Science, Thank you for your interest in AZ STEM Adventure! T…" at bounding box center [784, 586] width 586 height 52
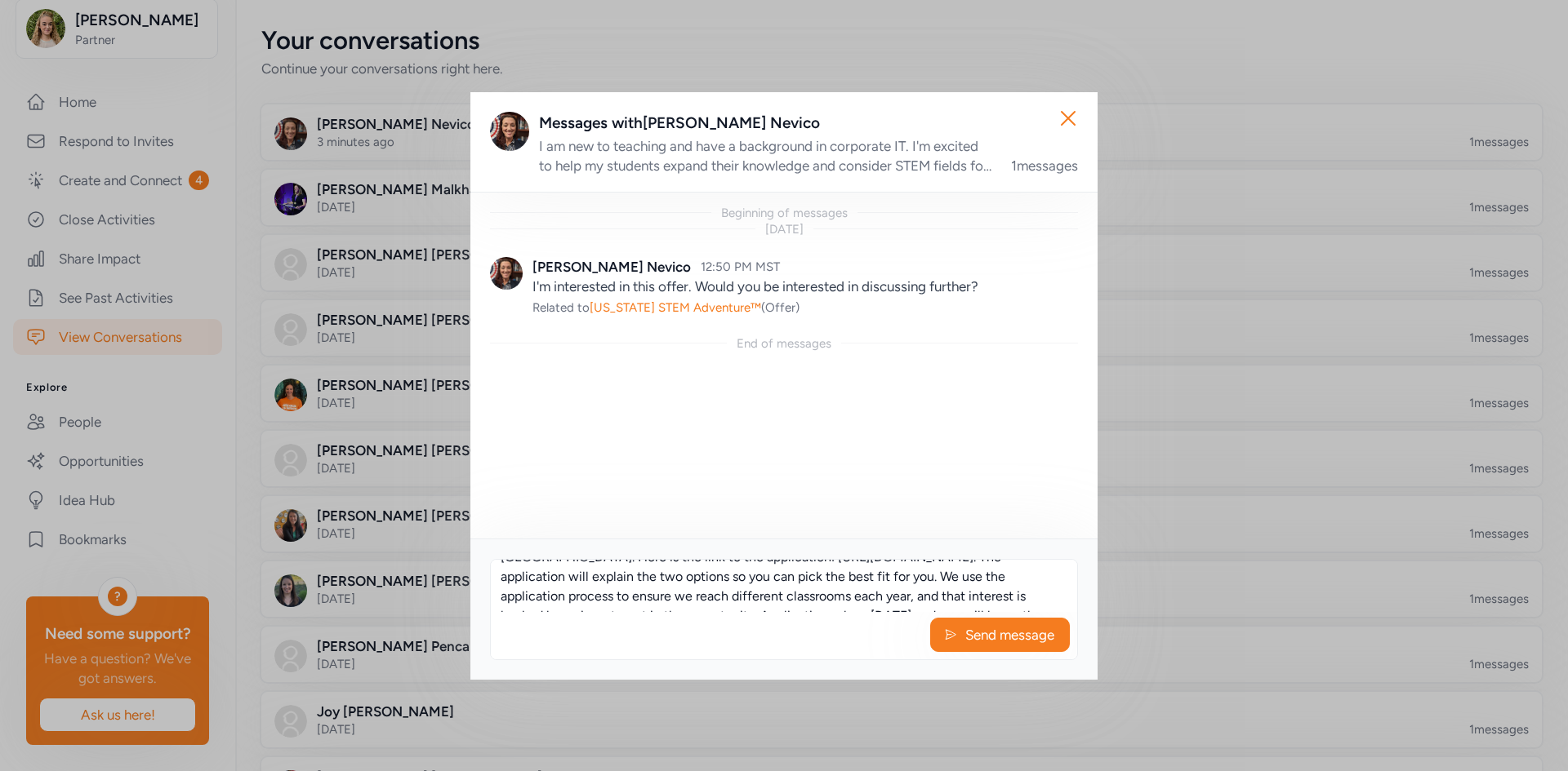
scroll to position [68, 0]
click at [624, 525] on textarea "Greetings and Good Science, Thank you for your interest in AZ STEM Adventure! T…" at bounding box center [784, 586] width 586 height 52
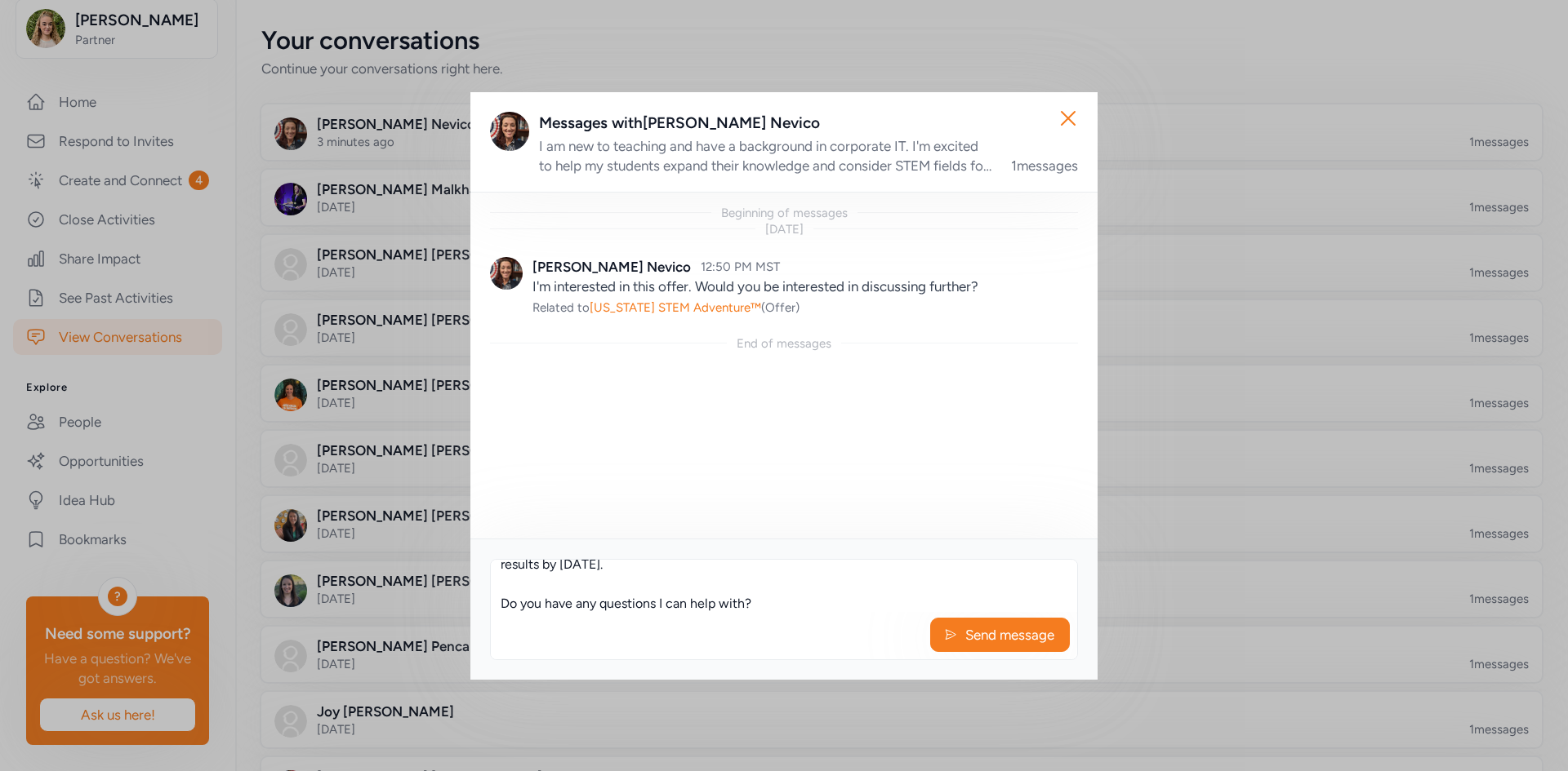
scroll to position [187, 0]
type textarea "Greetings and Good Science, Thank you for your interest in AZ STEM Adventure! T…"
click at [966, 525] on span "Send message" at bounding box center [1009, 634] width 92 height 19
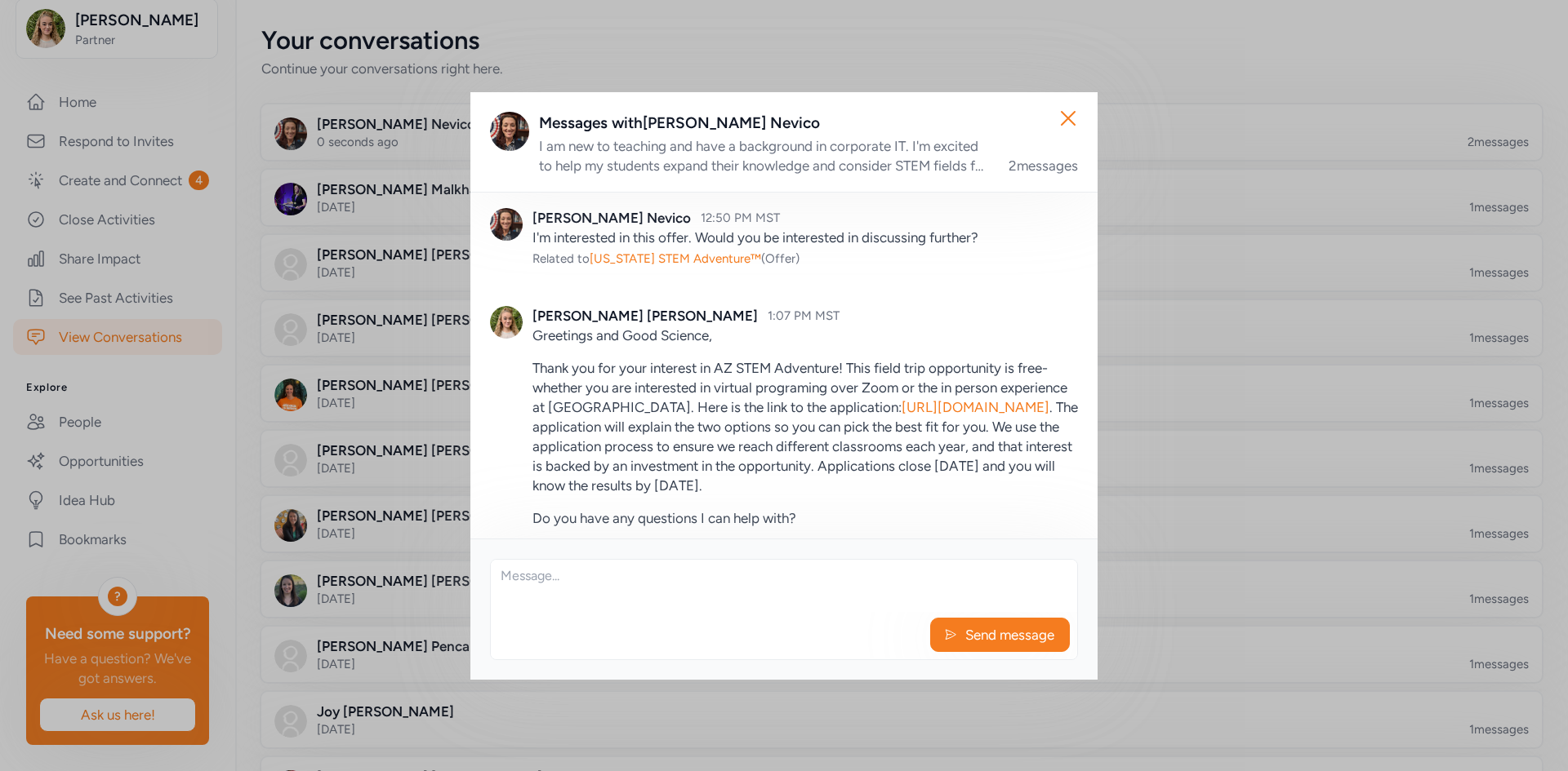
scroll to position [106, 0]
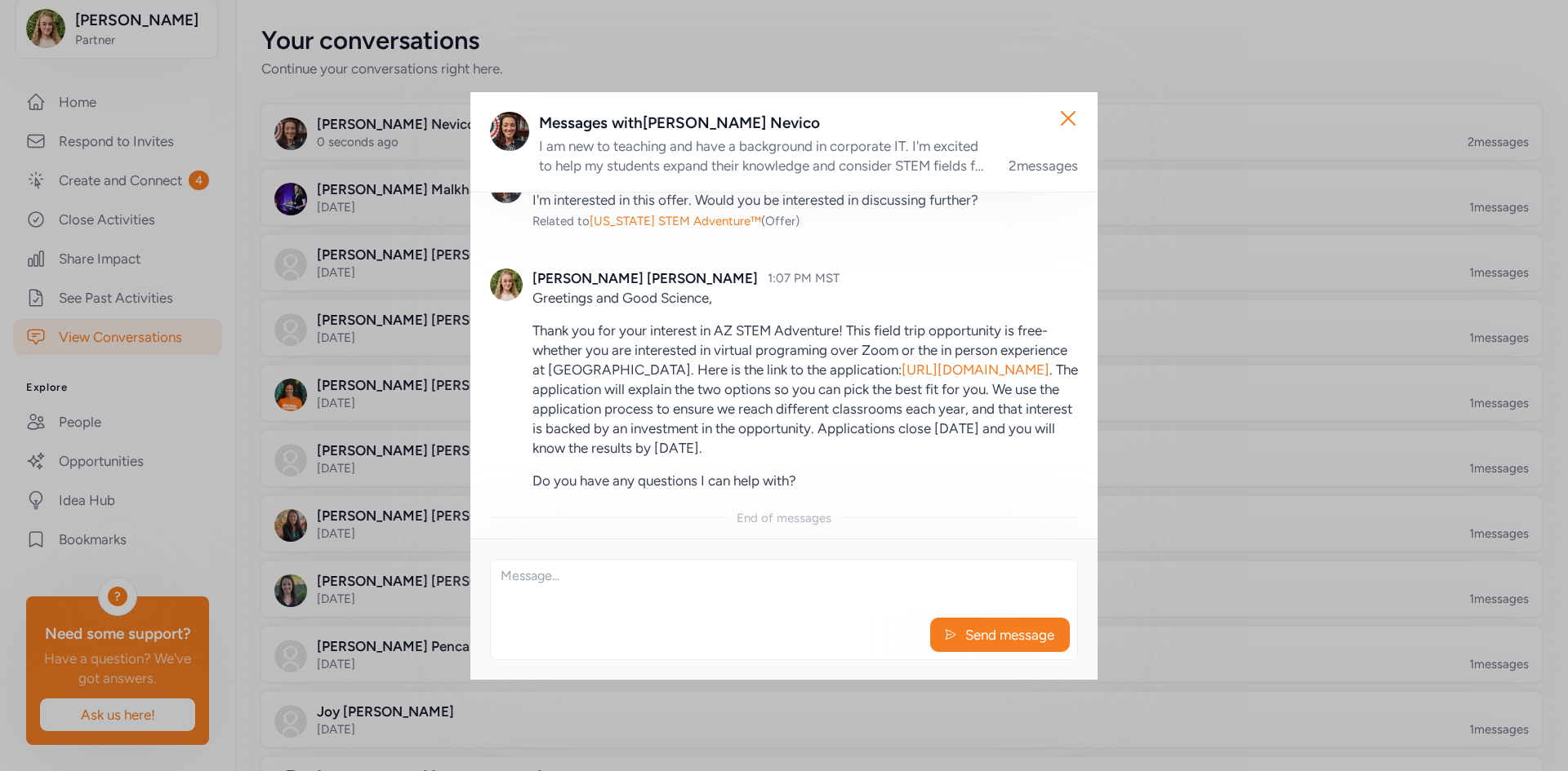
click at [857, 50] on div "Close Messages with [PERSON_NAME] I am new to teaching and have a background in…" at bounding box center [784, 385] width 1568 height 771
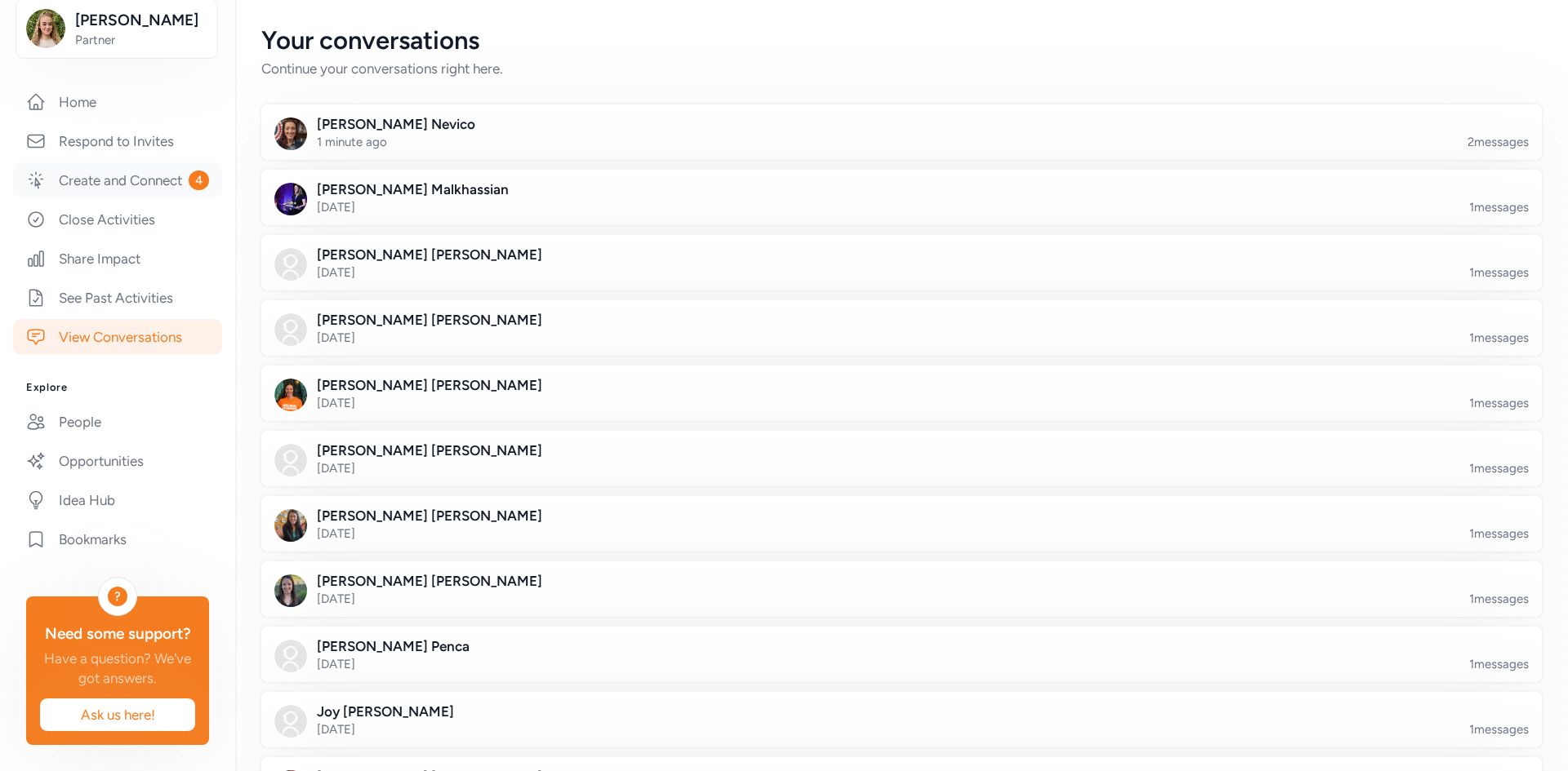
click at [116, 162] on link "Create and Connect 4" at bounding box center [117, 180] width 209 height 36
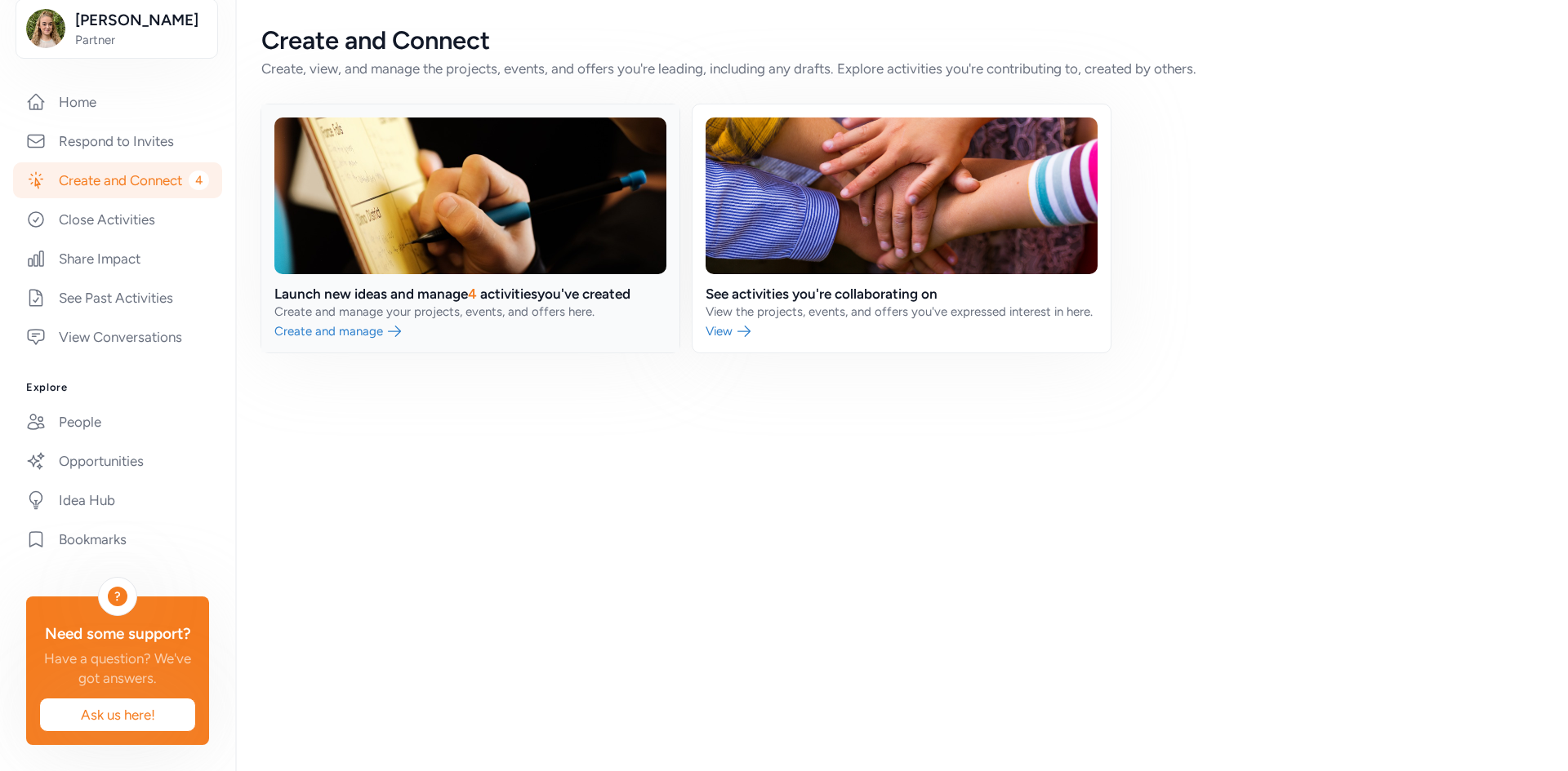
click at [342, 255] on link at bounding box center [470, 229] width 418 height 248
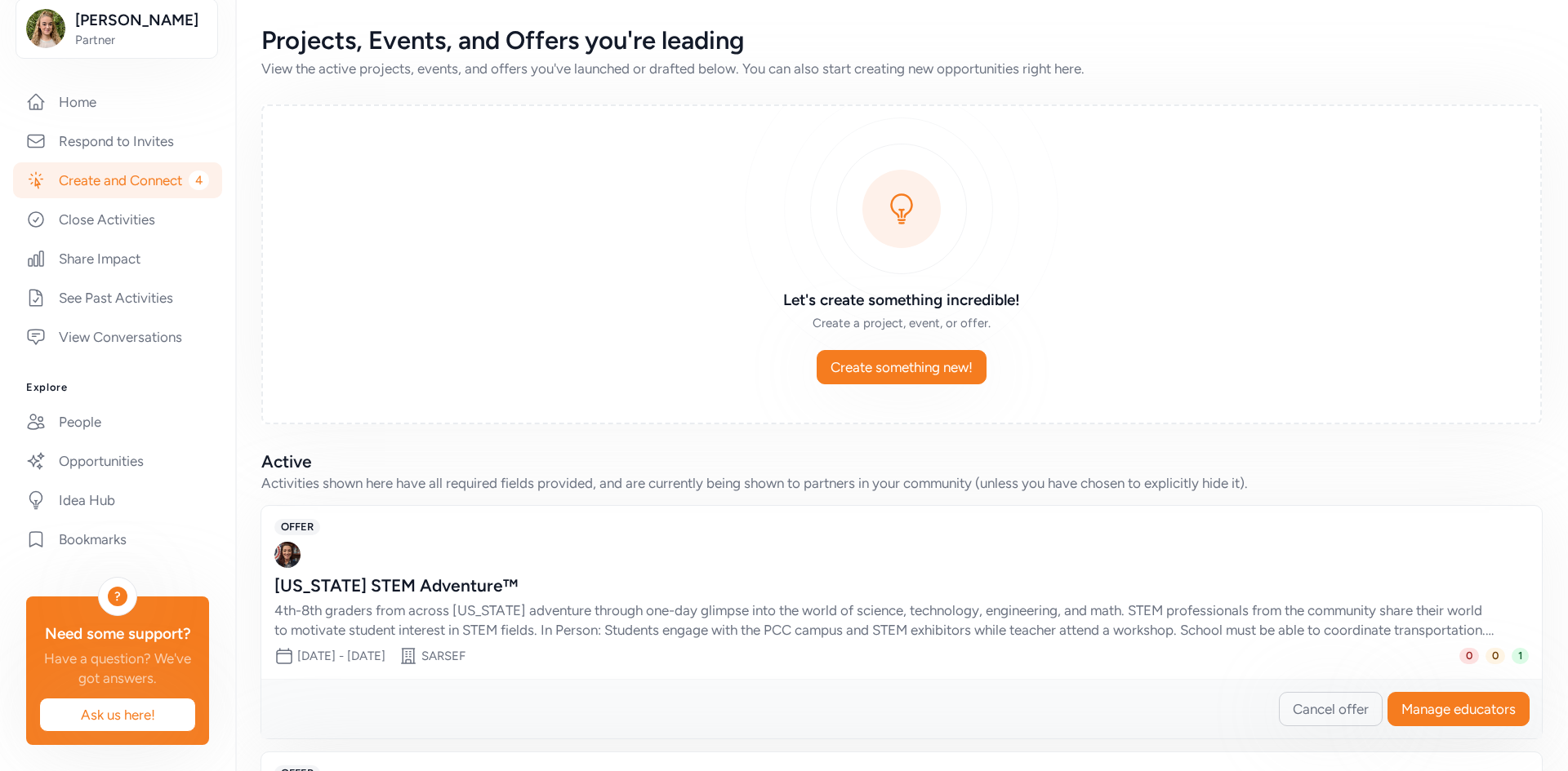
click at [669, 525] on div "[US_STATE] STEM Adventure™" at bounding box center [885, 585] width 1222 height 23
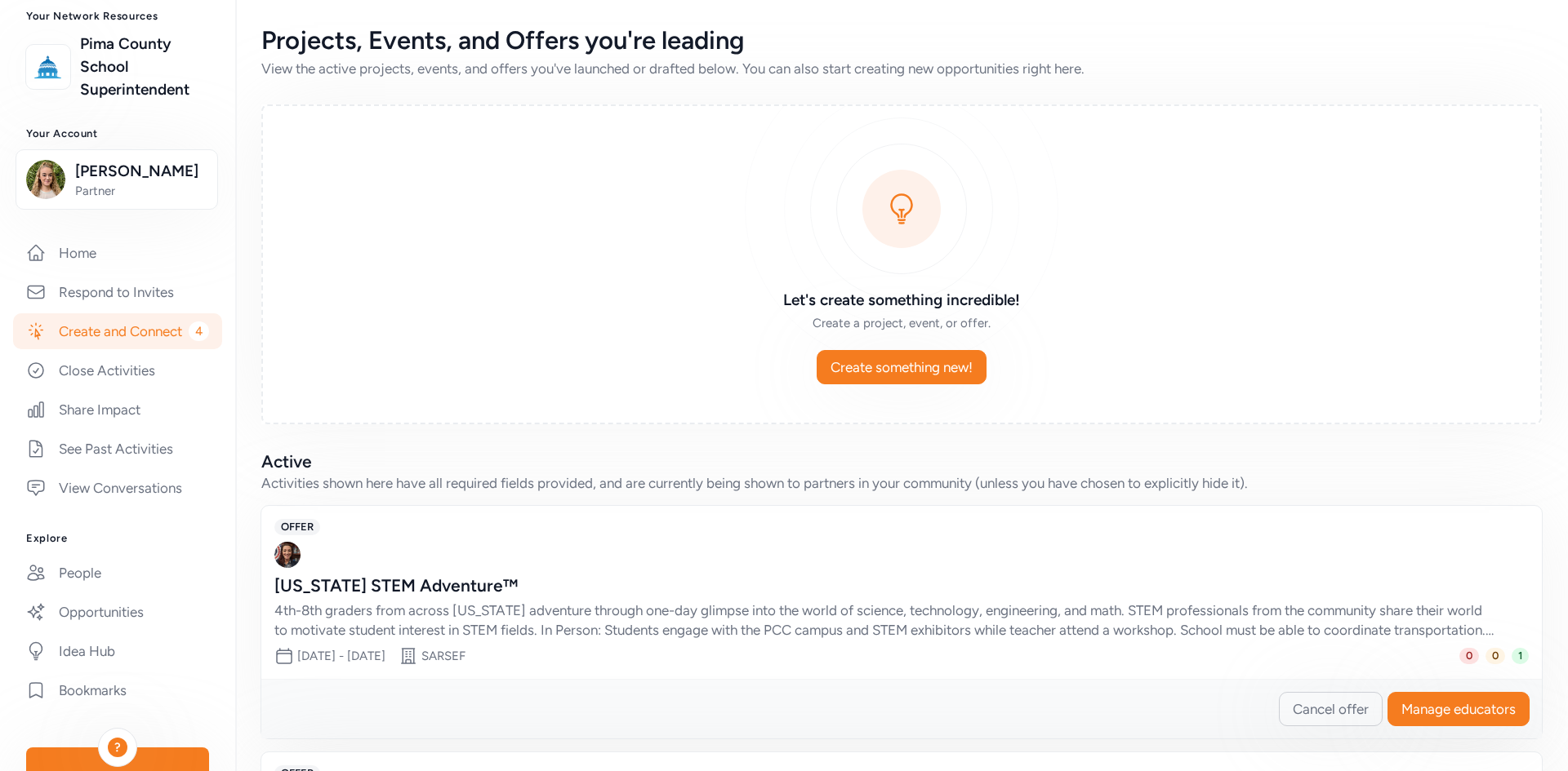
scroll to position [73, 0]
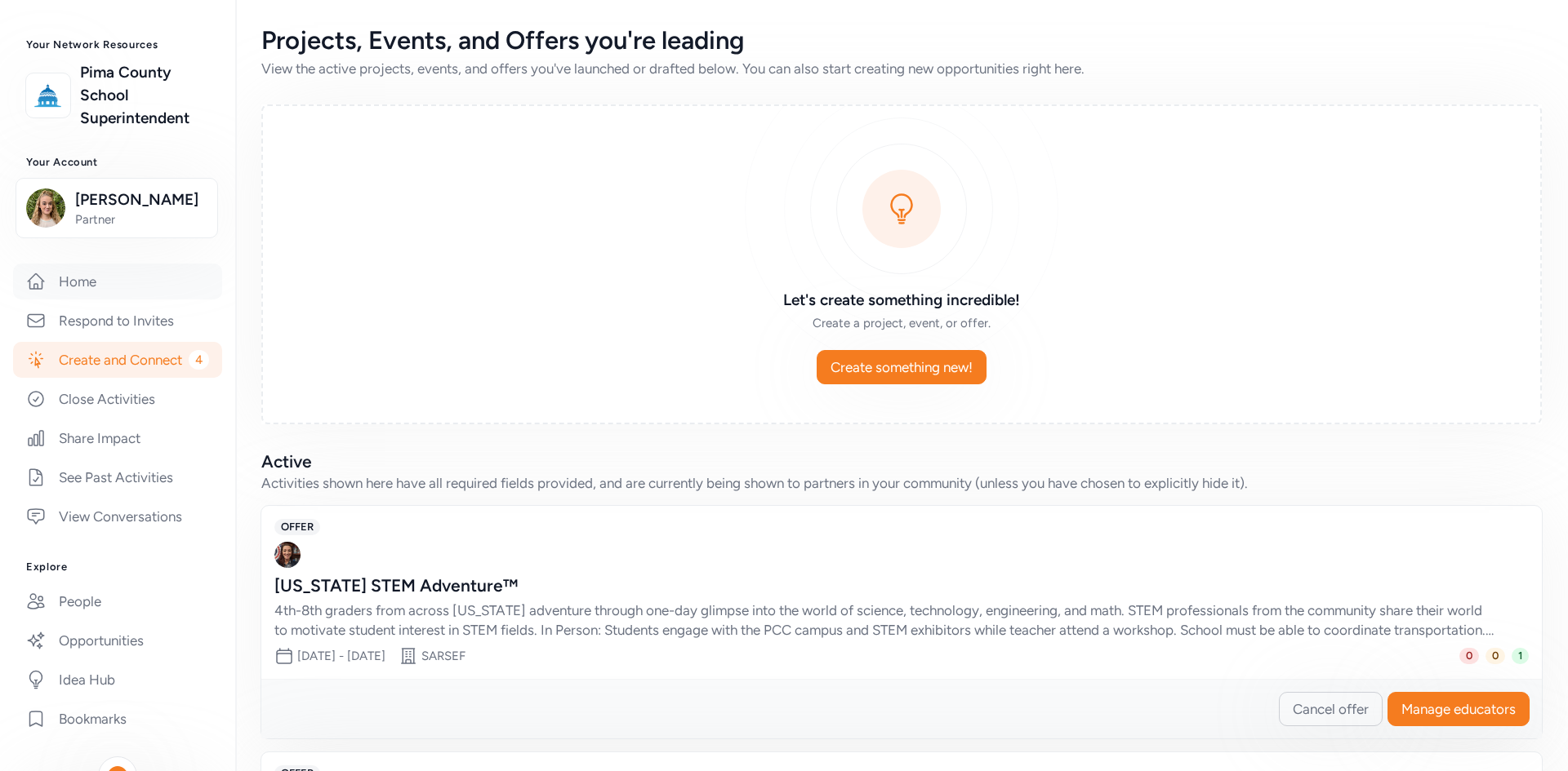
click at [87, 300] on link "Home" at bounding box center [117, 281] width 209 height 36
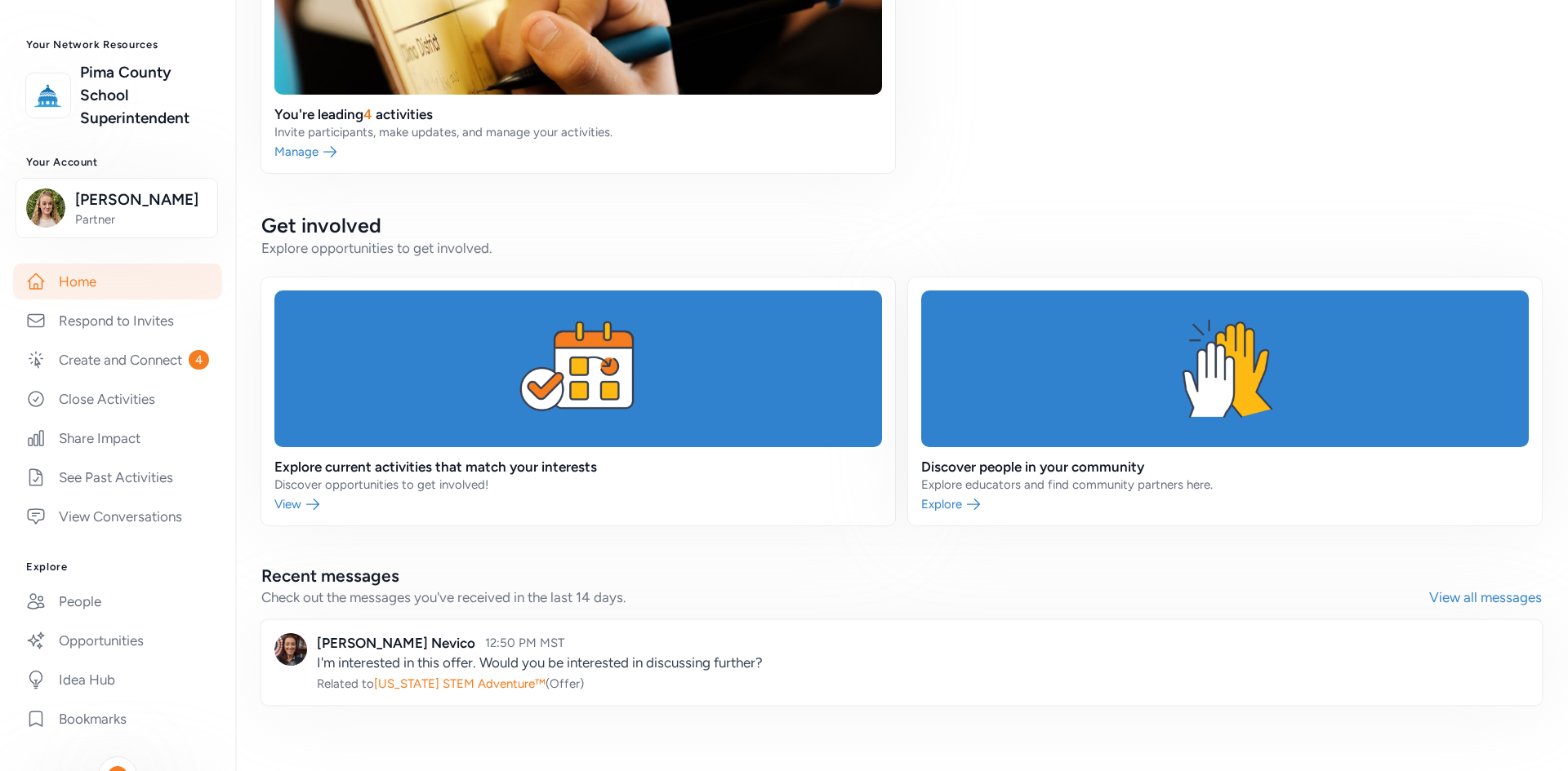
scroll to position [512, 0]
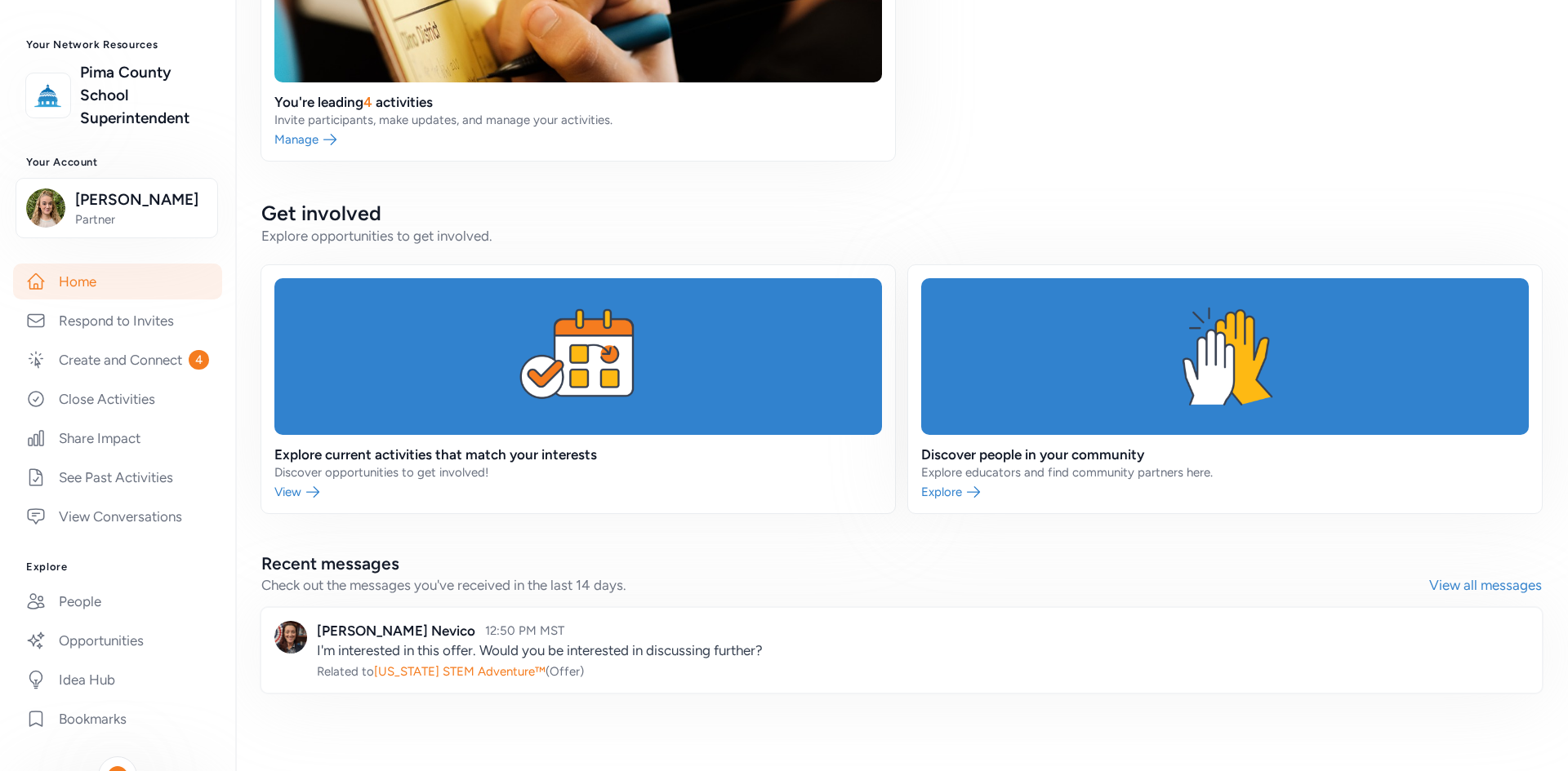
click at [499, 525] on link at bounding box center [901, 650] width 1280 height 85
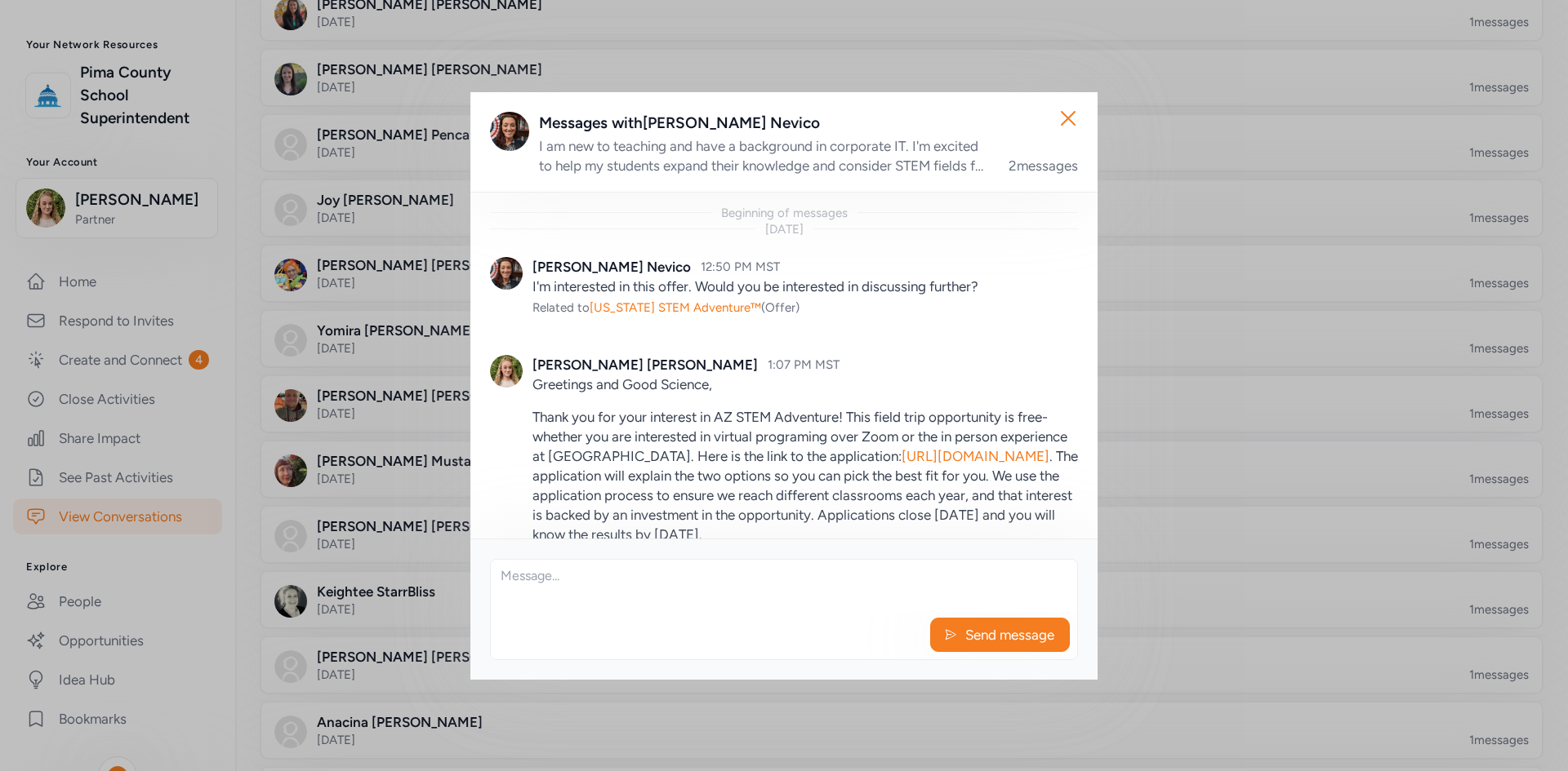
scroll to position [106, 0]
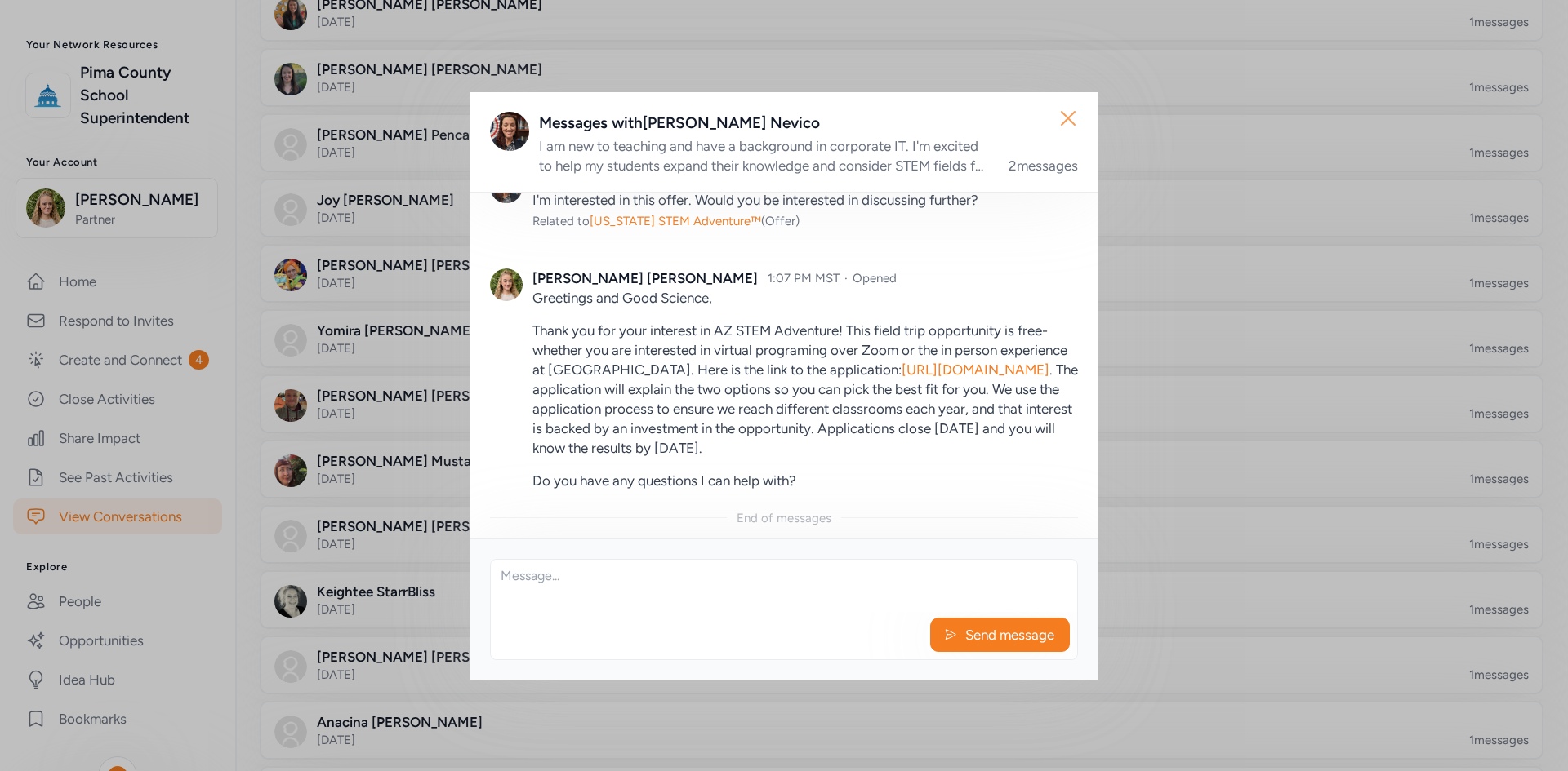
click at [966, 106] on icon "button" at bounding box center [1068, 118] width 26 height 26
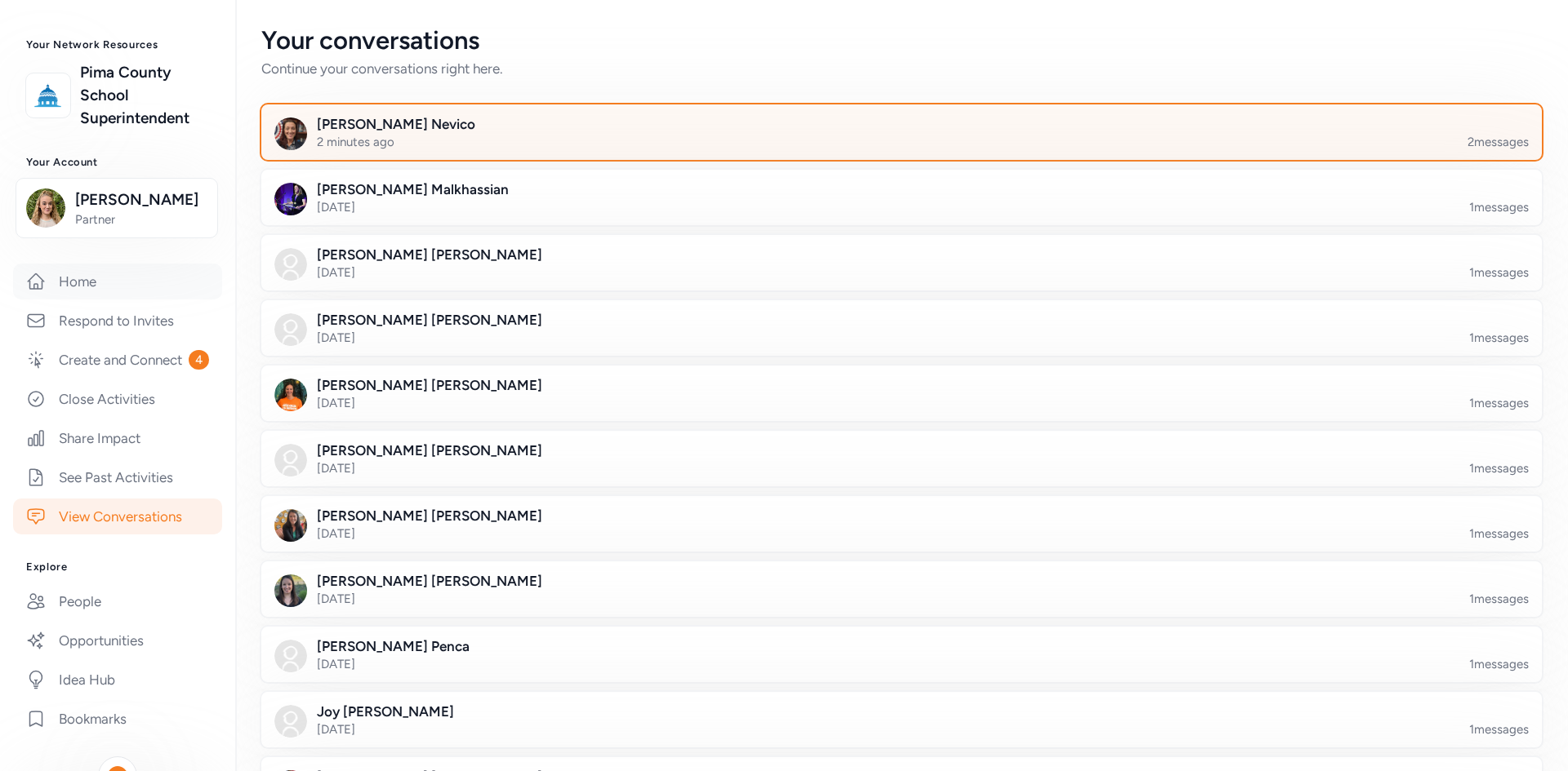
click at [93, 300] on link "Home" at bounding box center [117, 281] width 209 height 36
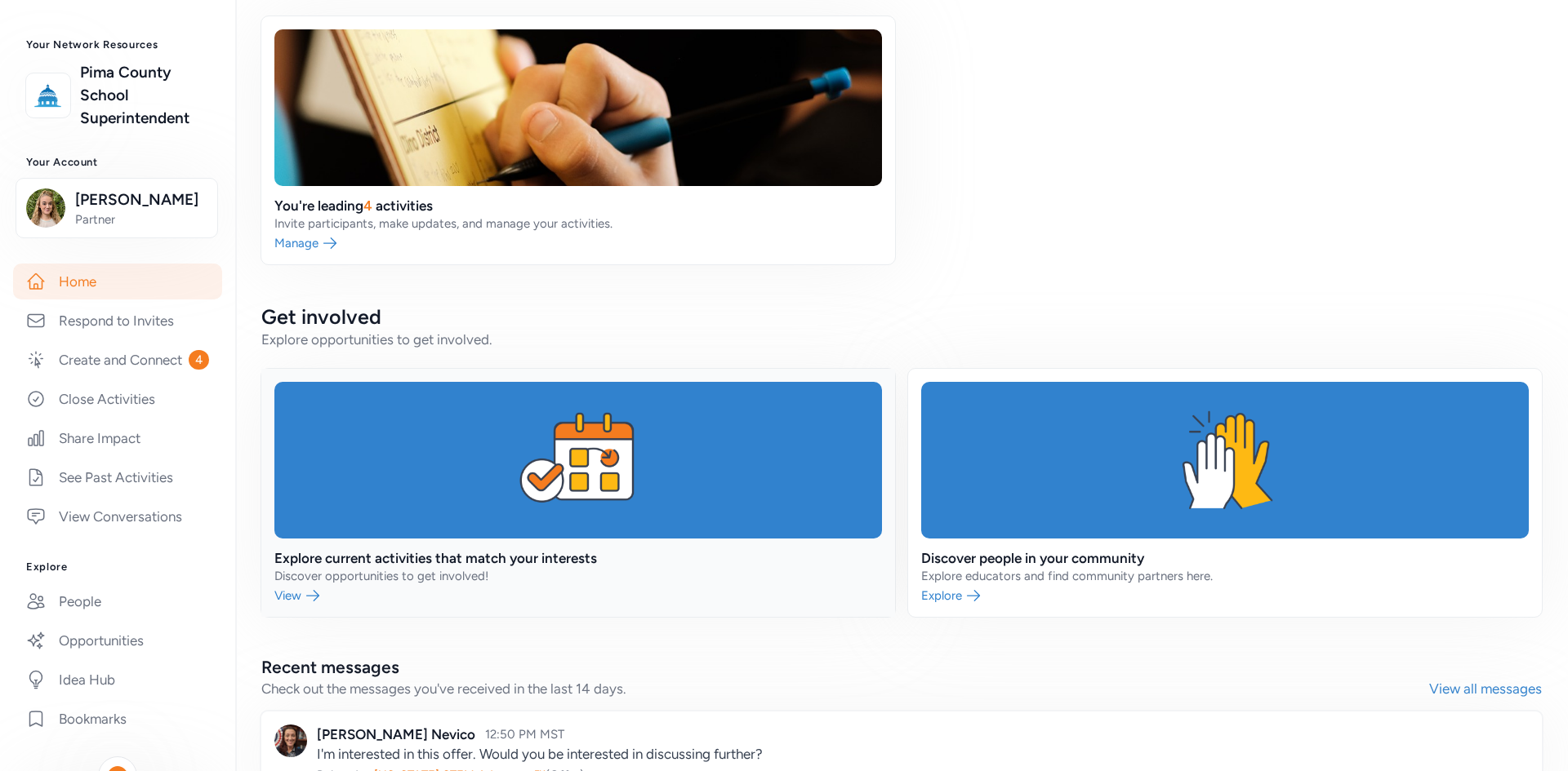
scroll to position [512, 0]
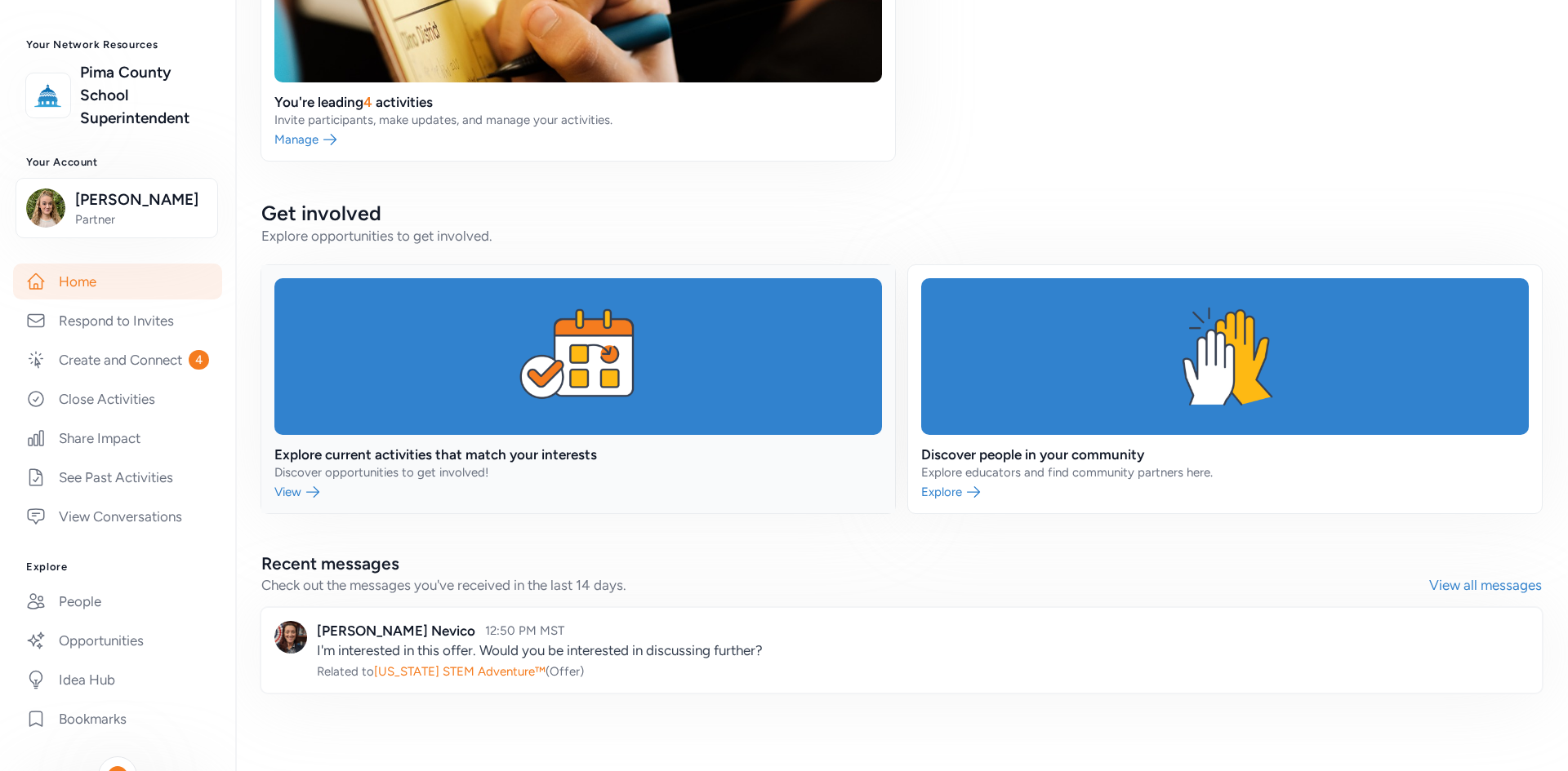
click at [611, 471] on link at bounding box center [578, 389] width 634 height 248
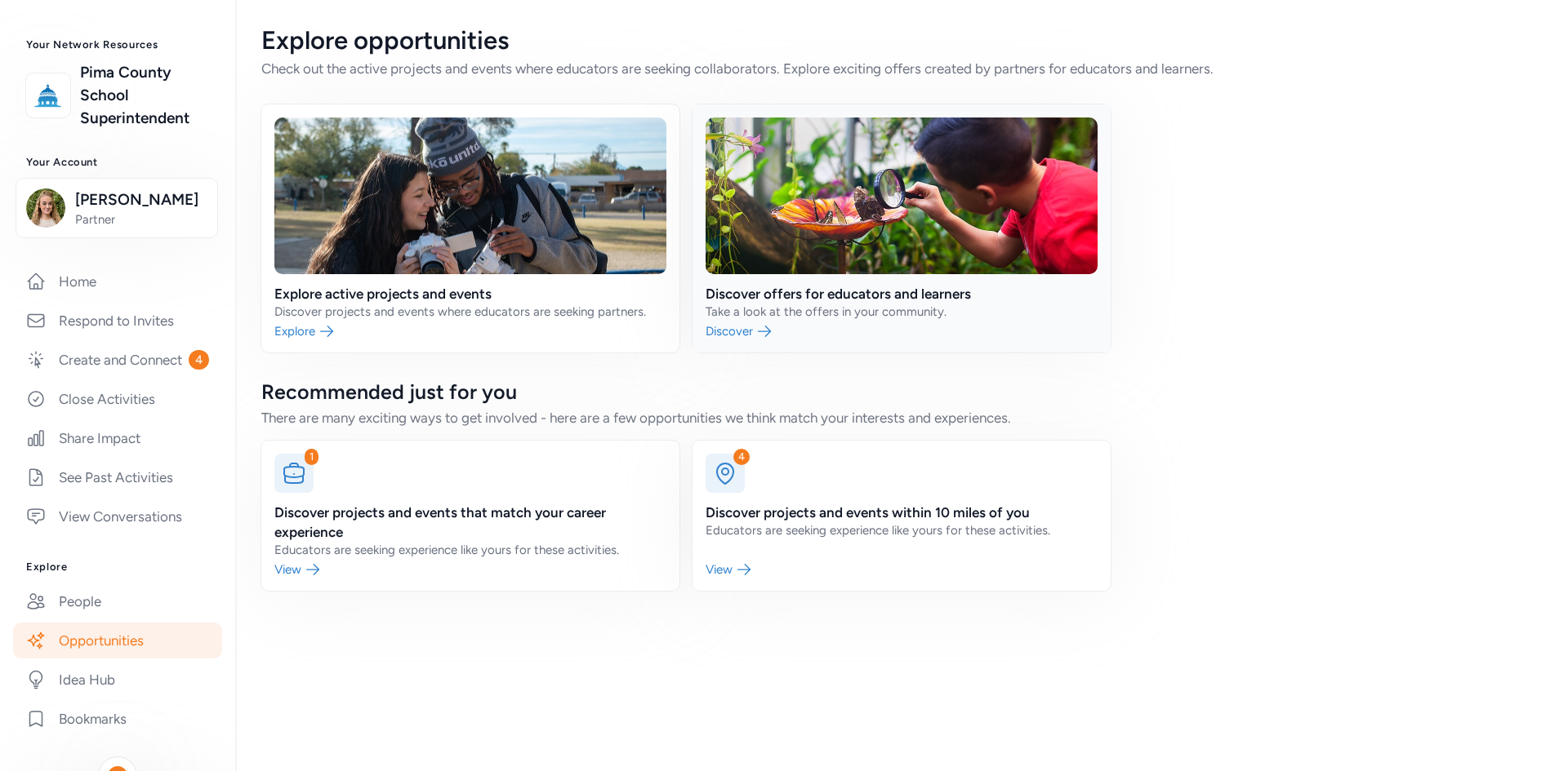
click at [853, 323] on link at bounding box center [901, 229] width 418 height 248
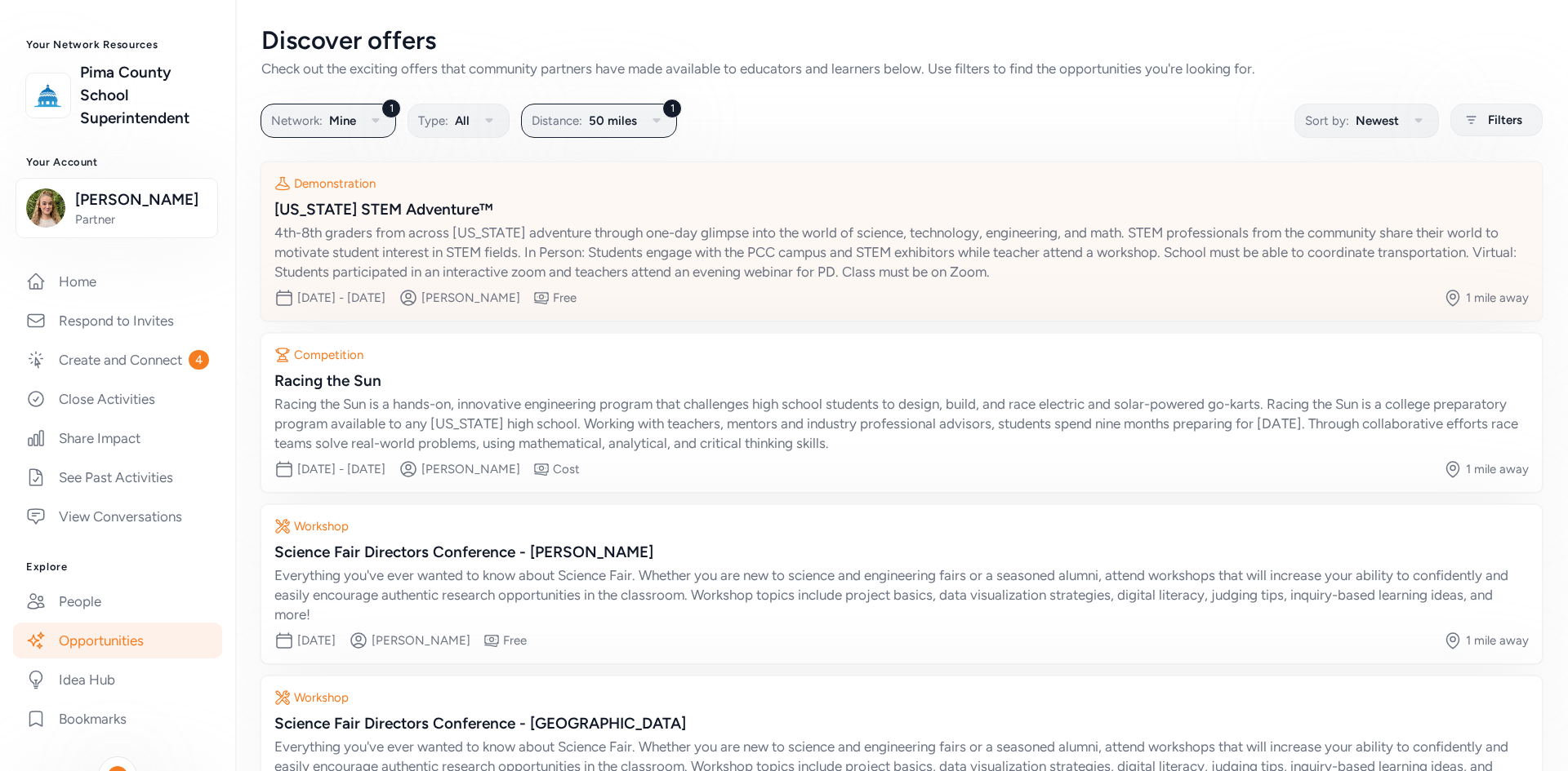
click at [630, 242] on div "4th-8th graders from across [US_STATE] adventure through one-day glimpse into t…" at bounding box center [901, 252] width 1254 height 59
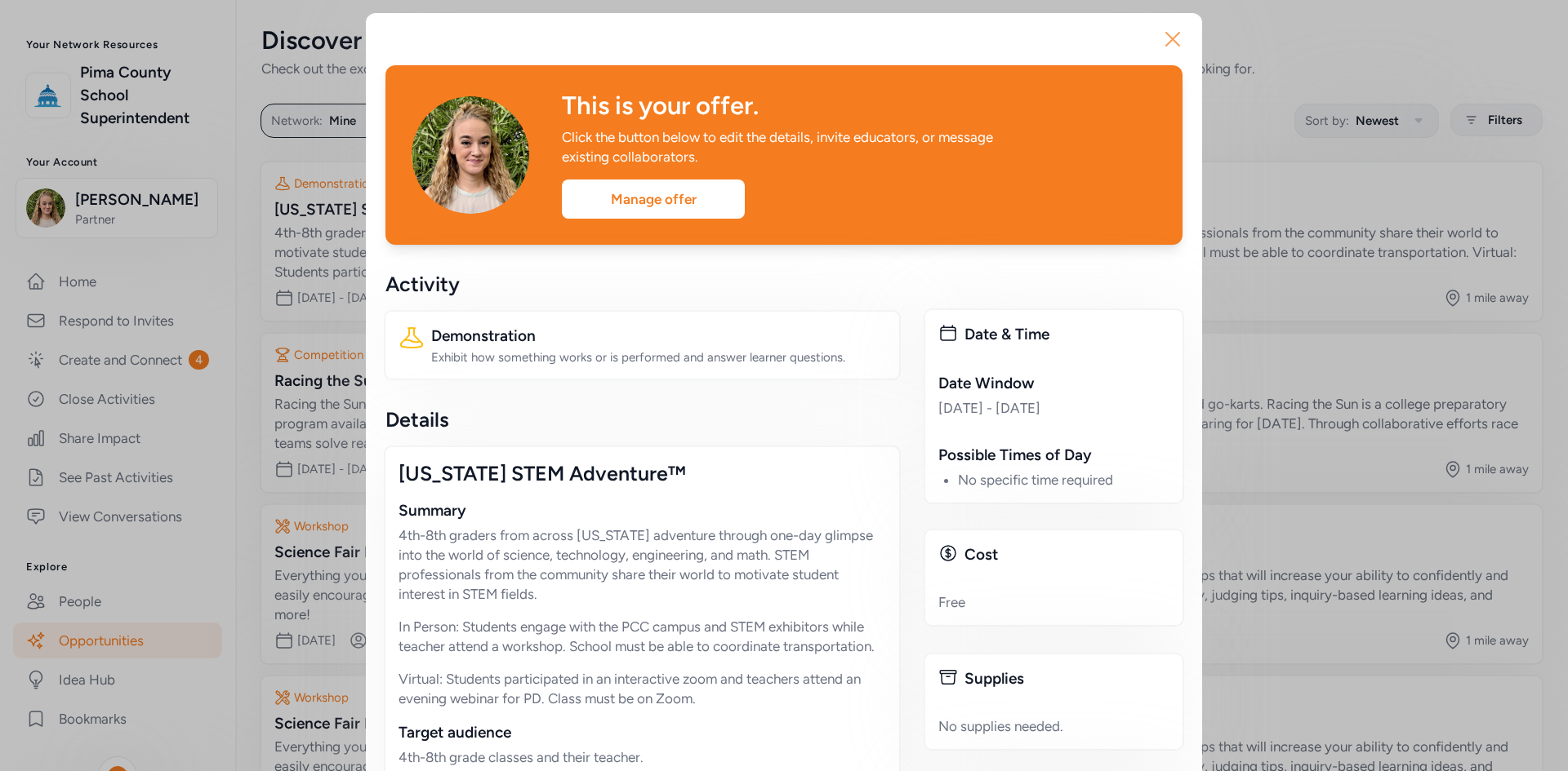
click at [966, 31] on icon "button" at bounding box center [1172, 39] width 26 height 26
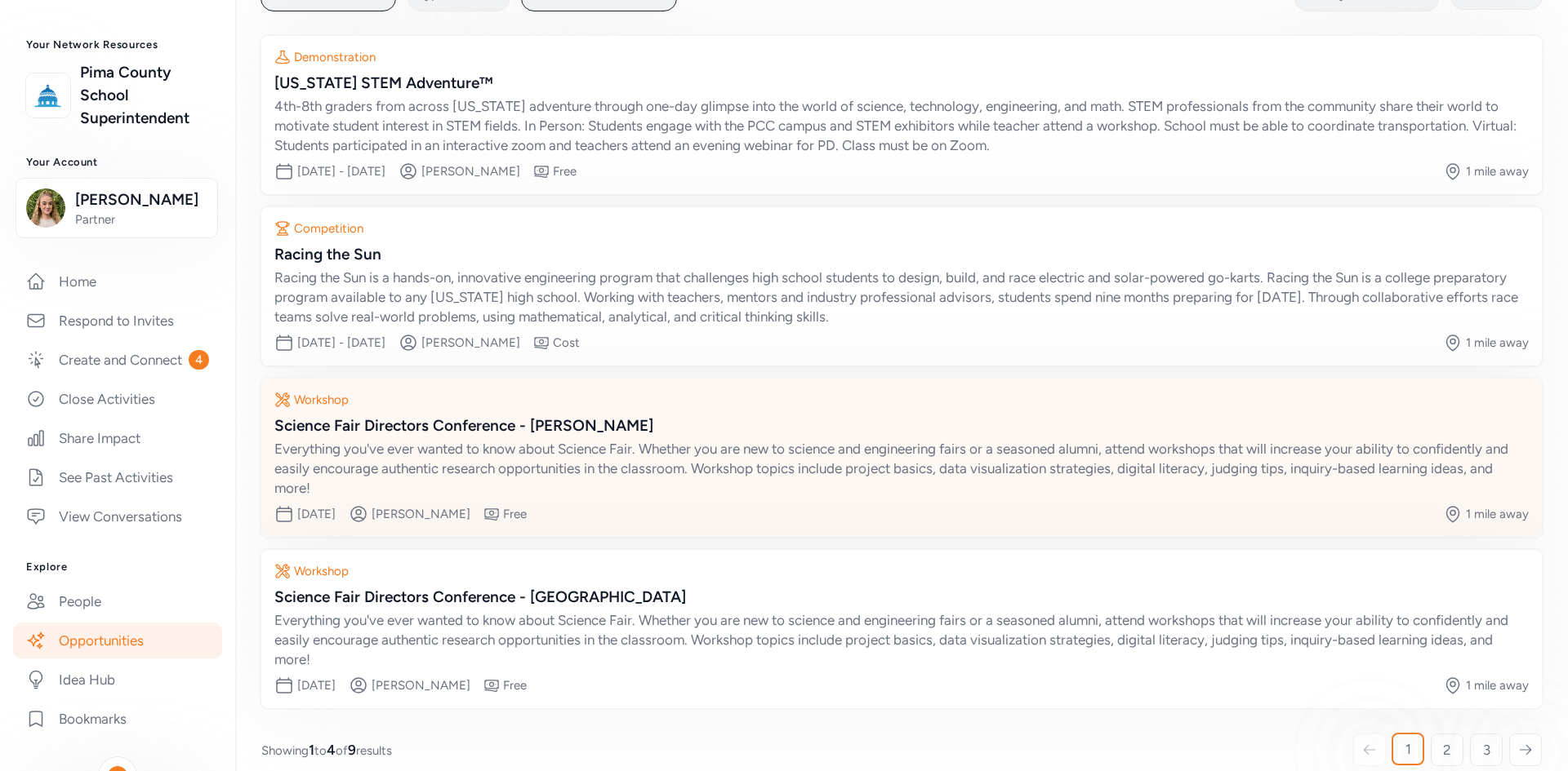
scroll to position [147, 0]
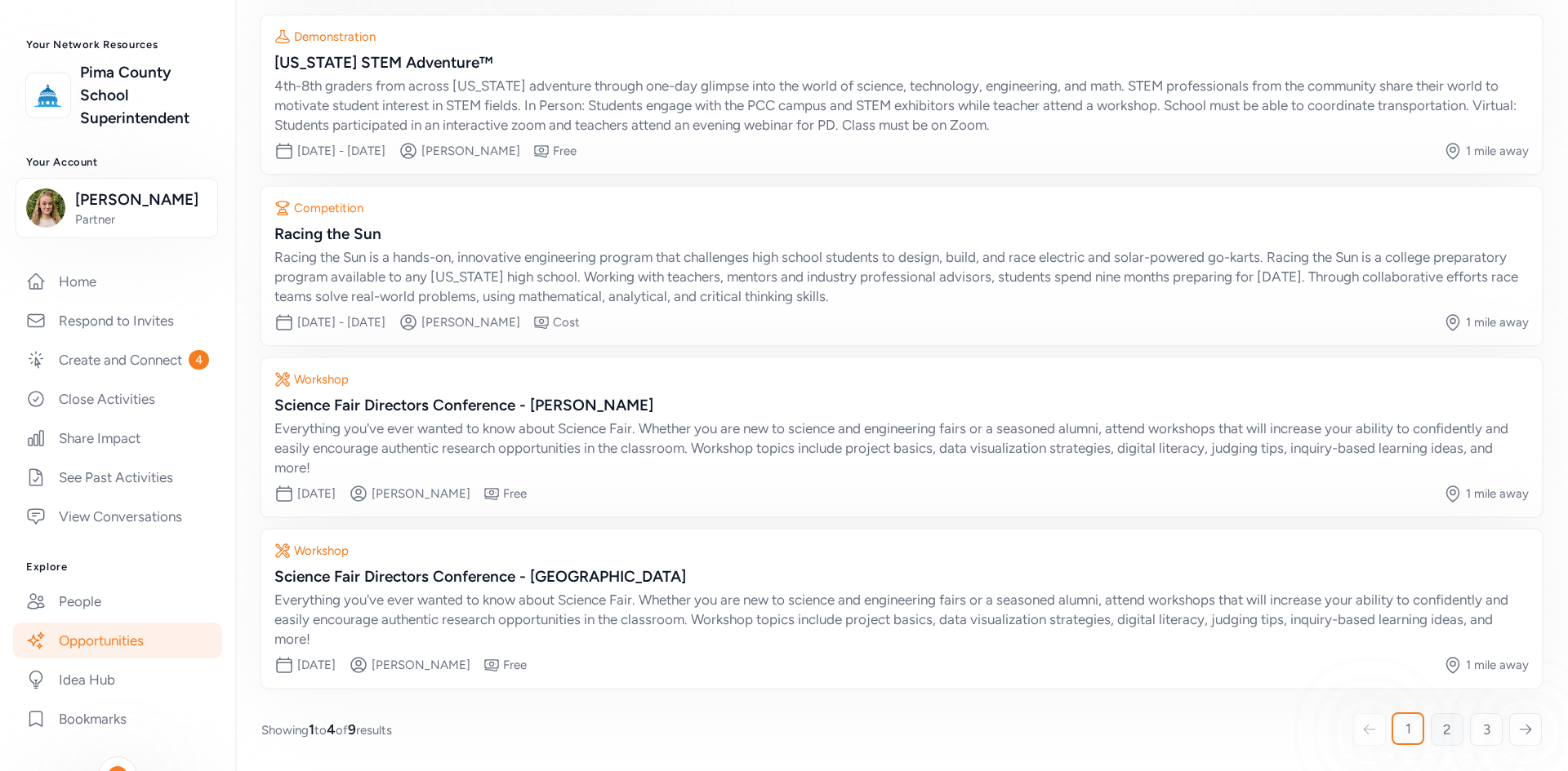
click at [966, 525] on link "2" at bounding box center [1446, 730] width 33 height 33
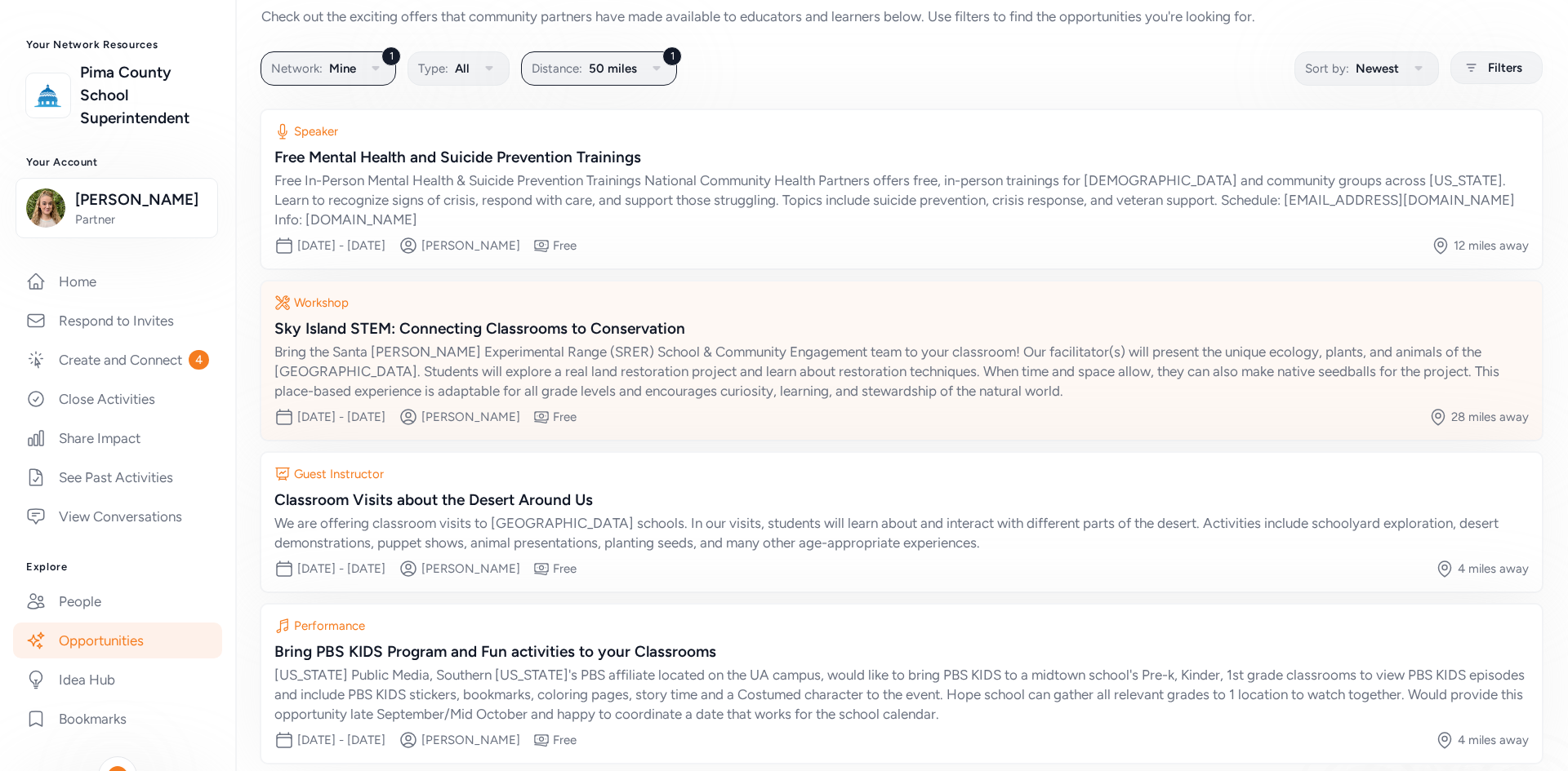
scroll to position [108, 0]
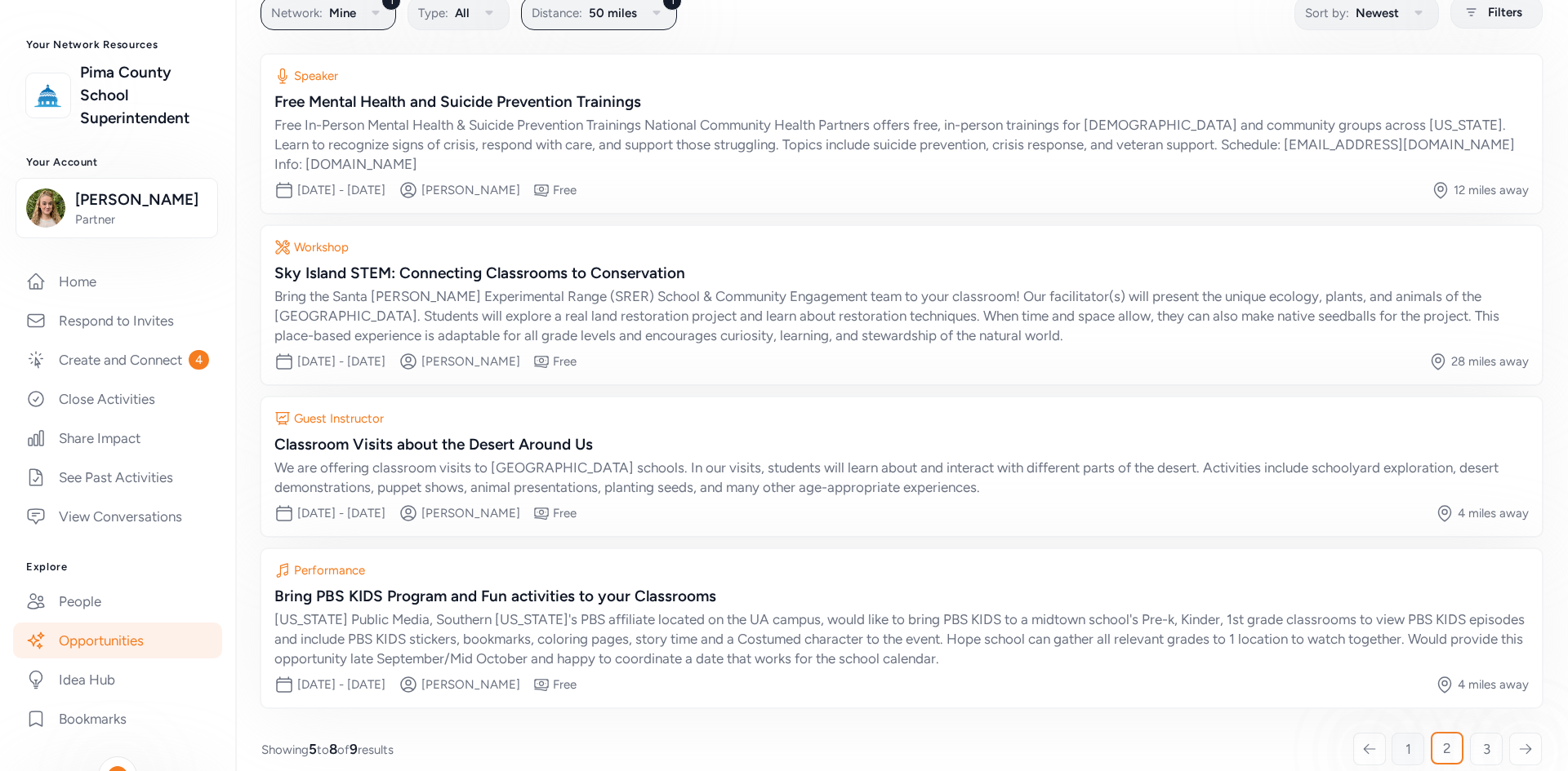
click at [966, 525] on span "1" at bounding box center [1407, 749] width 6 height 19
